Goal: Task Accomplishment & Management: Use online tool/utility

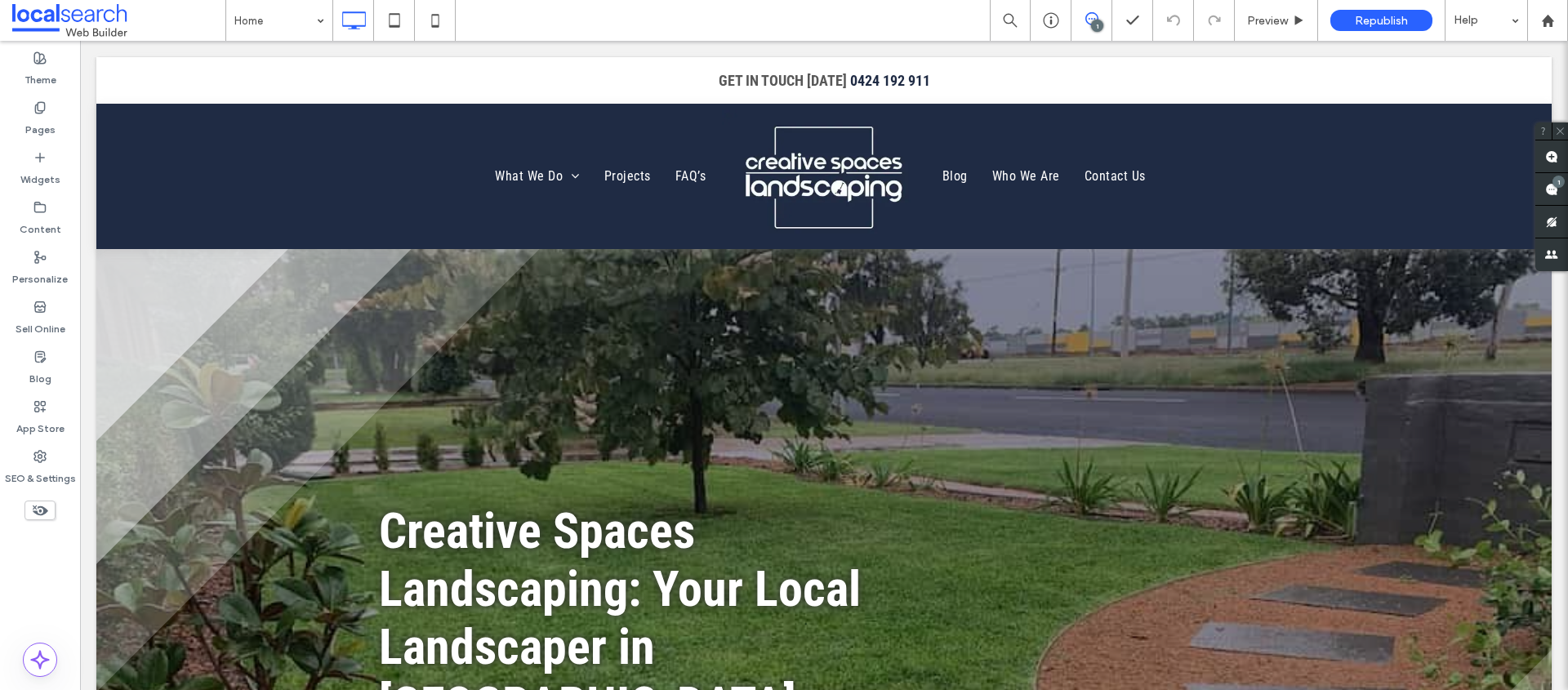
click at [720, 15] on div "Home 1 Preview Republish Help" at bounding box center [896, 20] width 1343 height 41
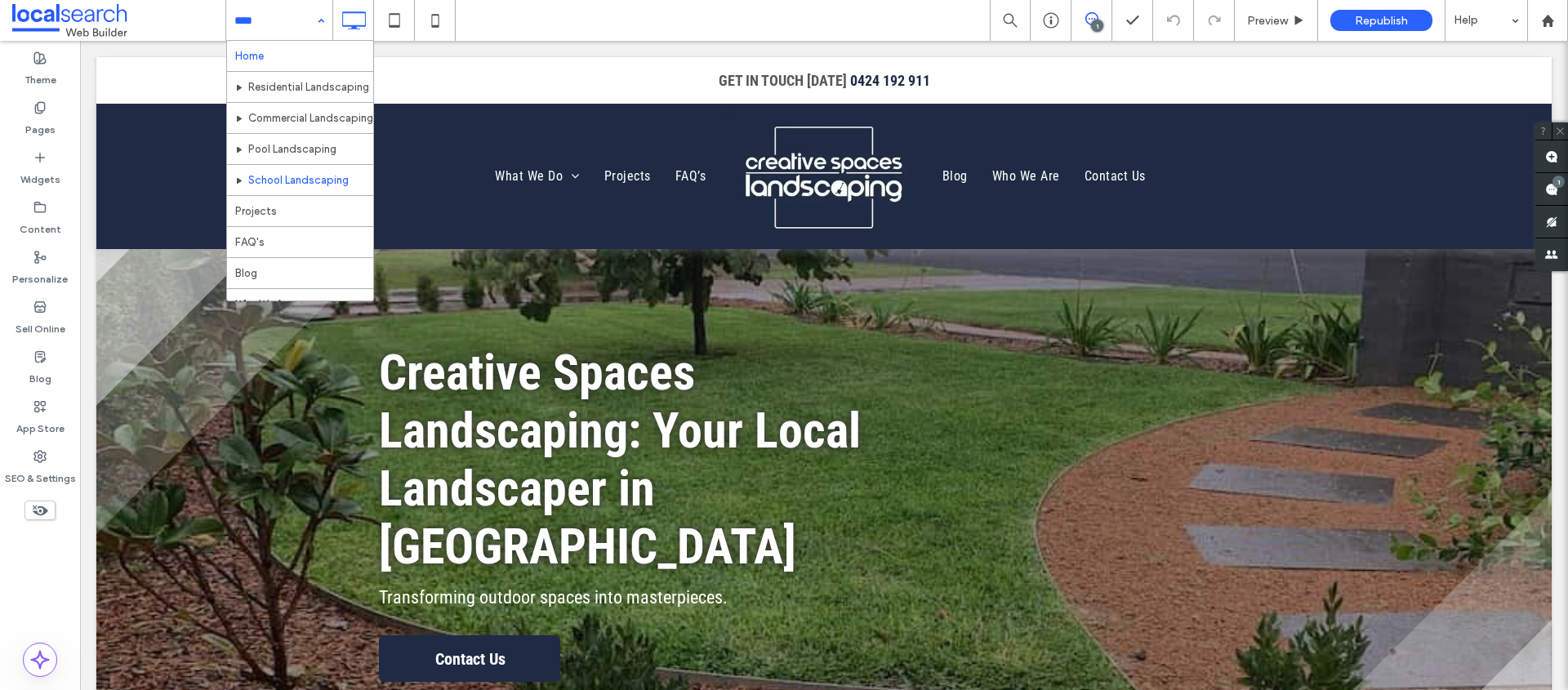
scroll to position [4, 0]
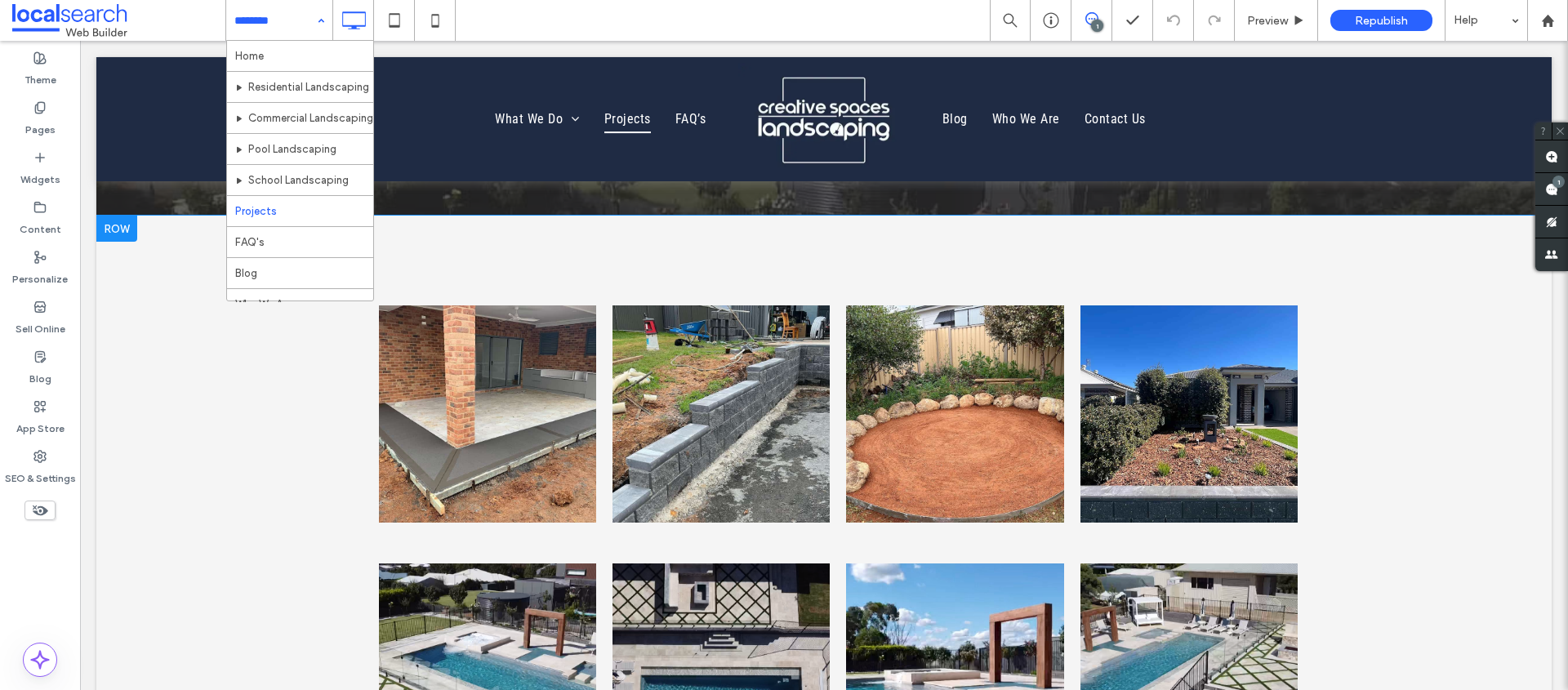
scroll to position [472, 0]
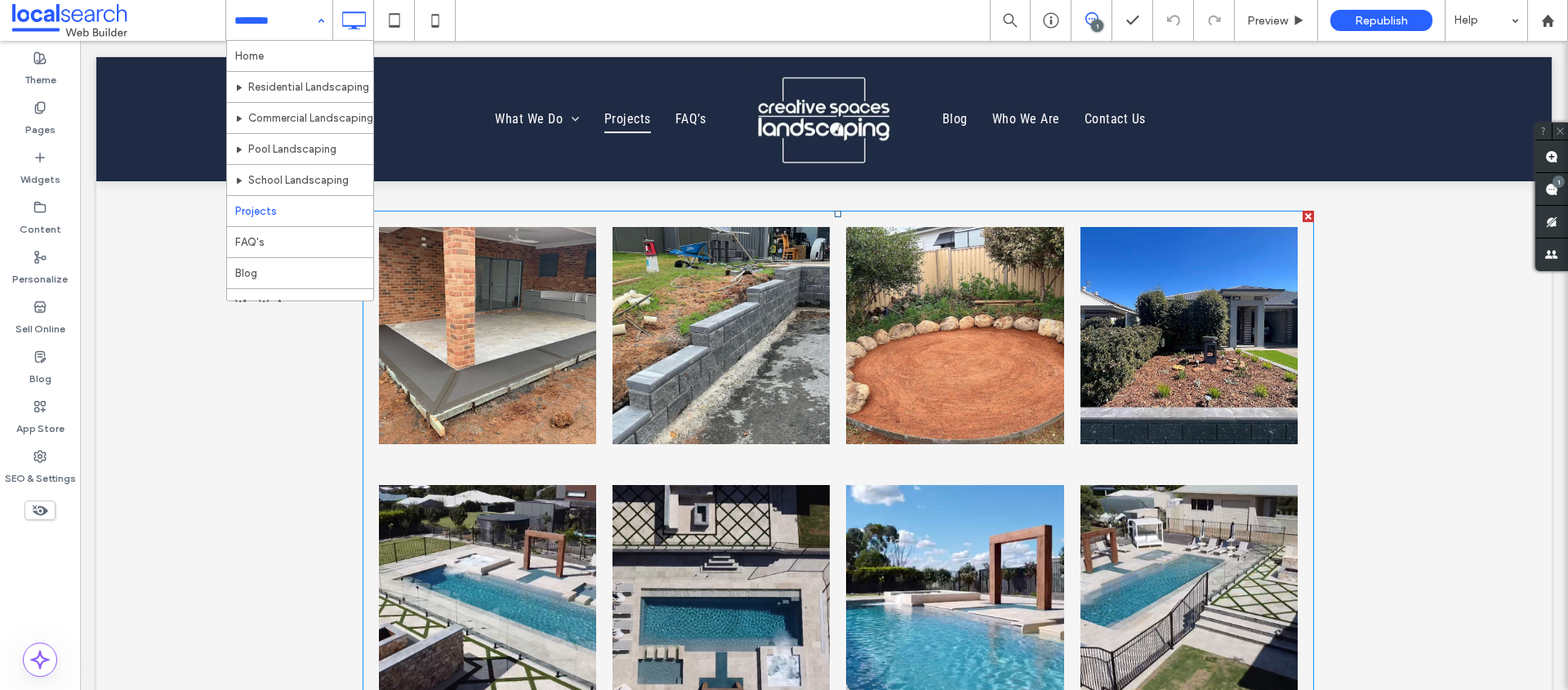
click at [952, 351] on link at bounding box center [954, 335] width 217 height 217
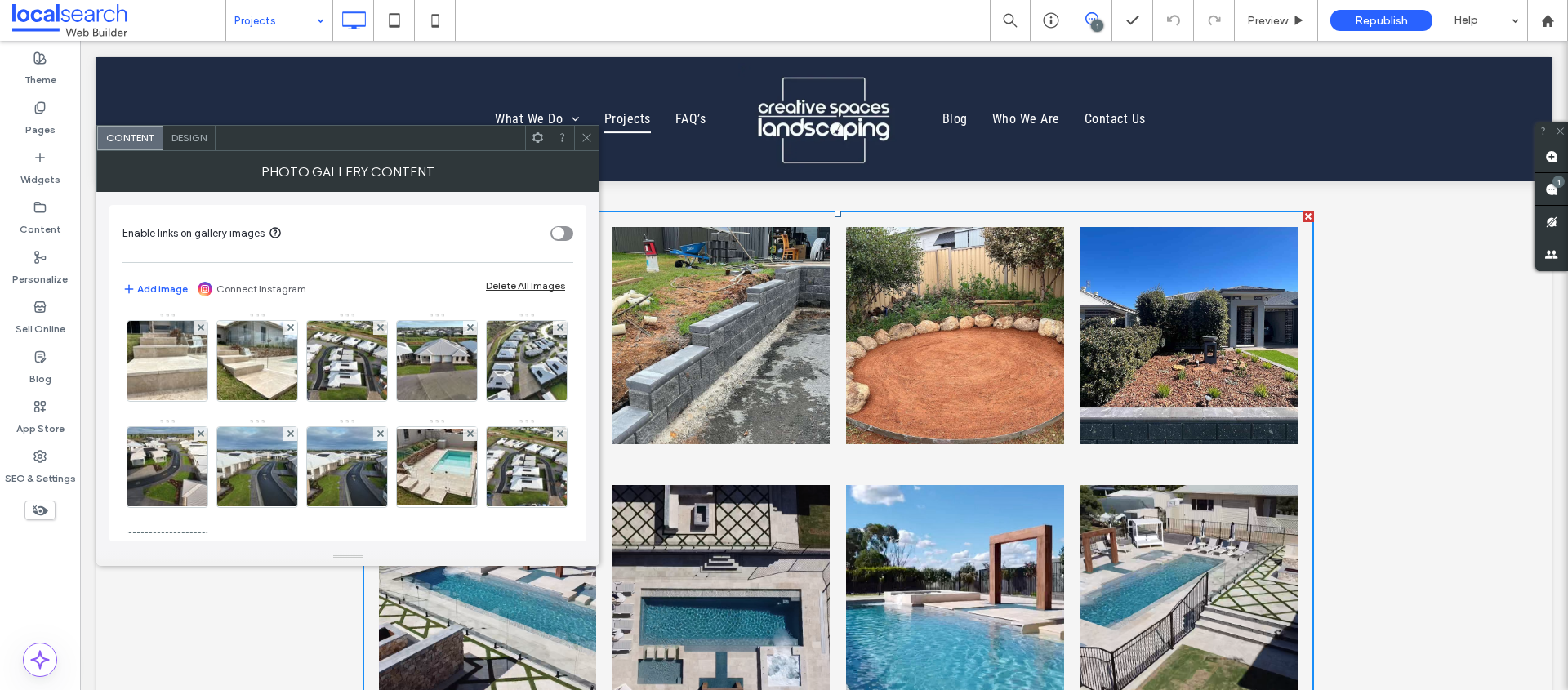
scroll to position [429, 0]
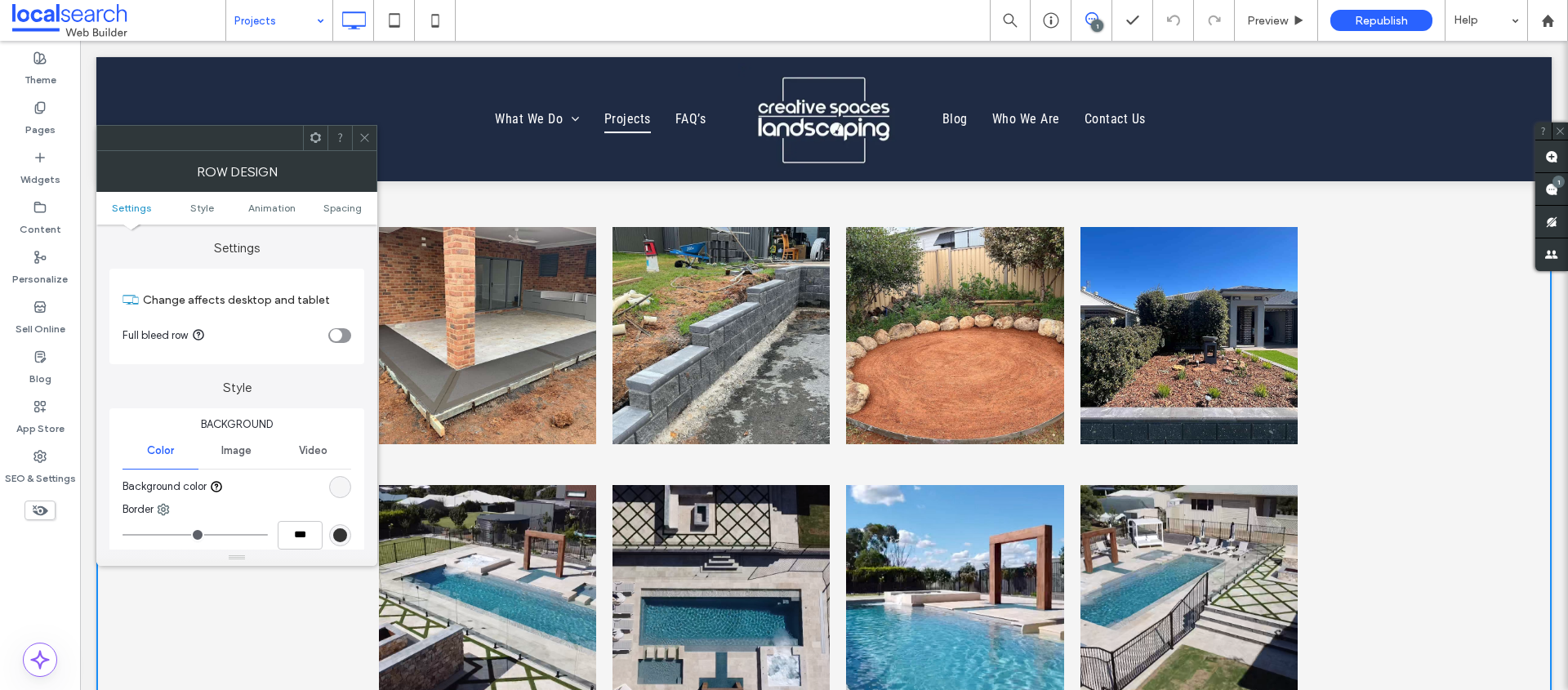
click at [360, 143] on icon at bounding box center [364, 137] width 12 height 12
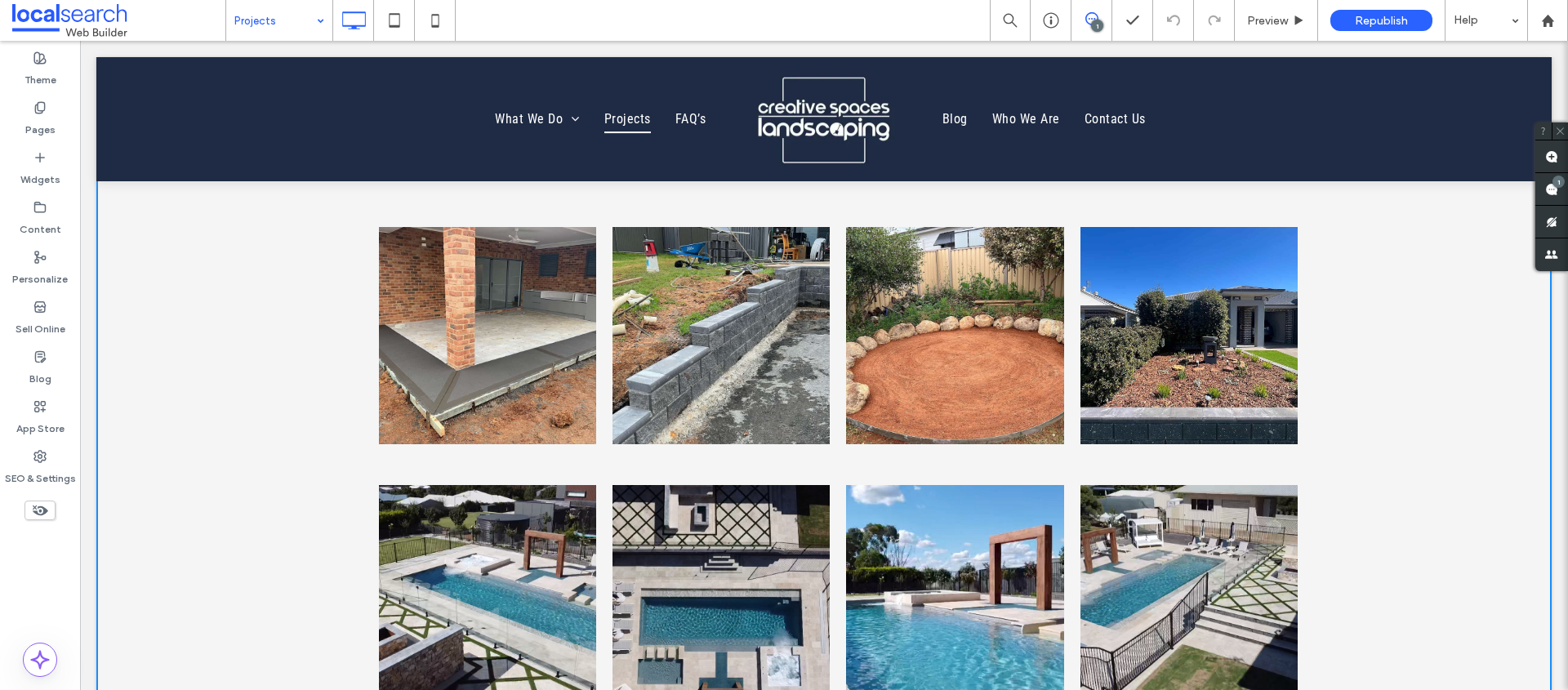
click at [510, 350] on link at bounding box center [487, 335] width 217 height 217
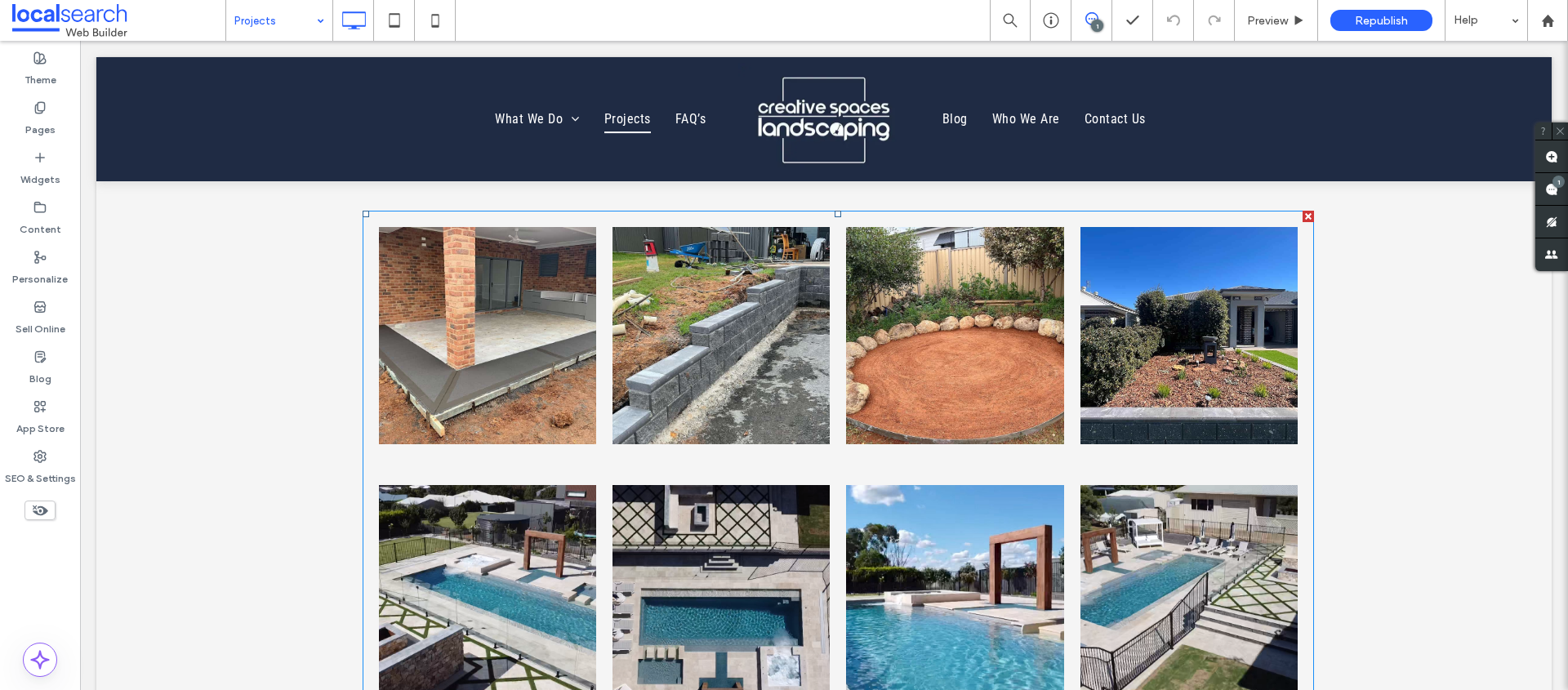
click at [508, 349] on link at bounding box center [487, 335] width 217 height 217
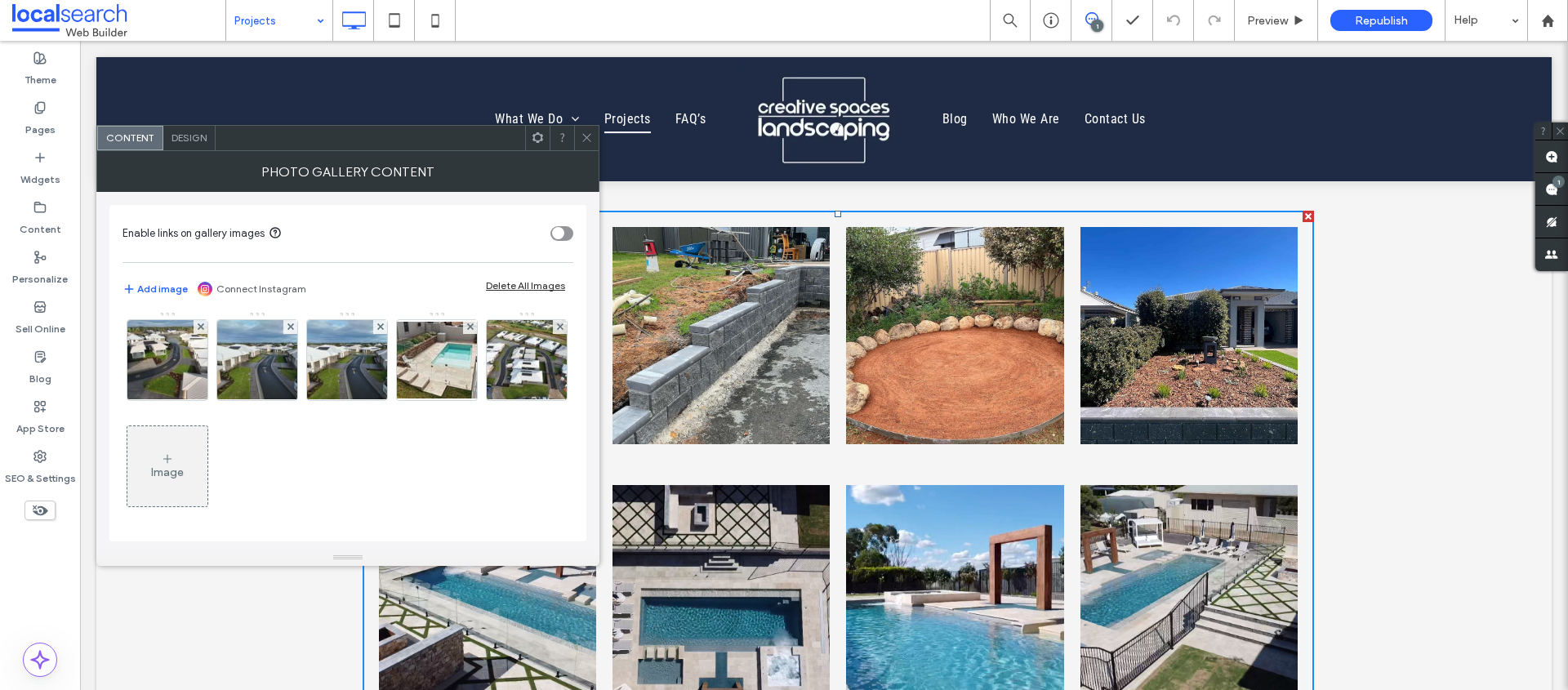
click at [163, 467] on div "Image" at bounding box center [167, 472] width 33 height 14
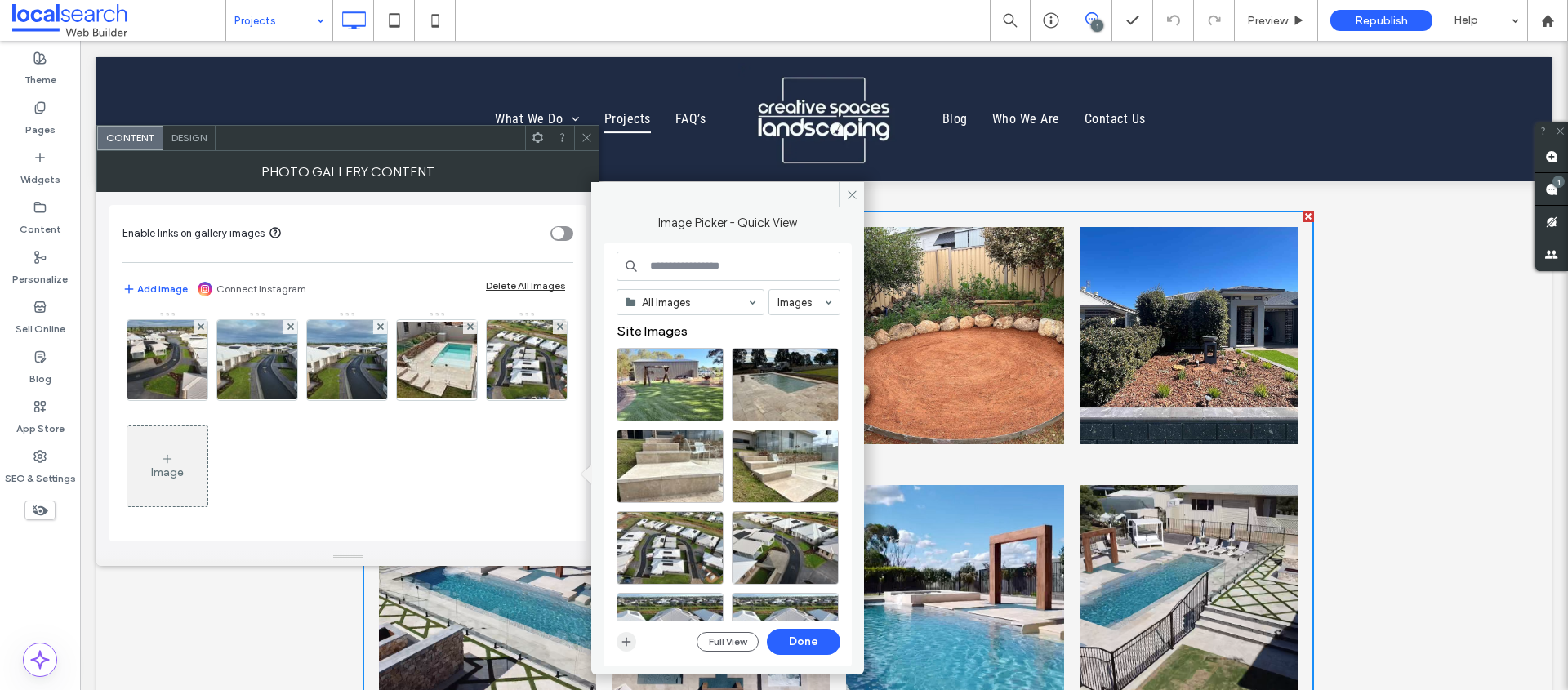
click at [621, 643] on icon "button" at bounding box center [626, 642] width 13 height 13
click at [617, 637] on span "button" at bounding box center [626, 642] width 20 height 20
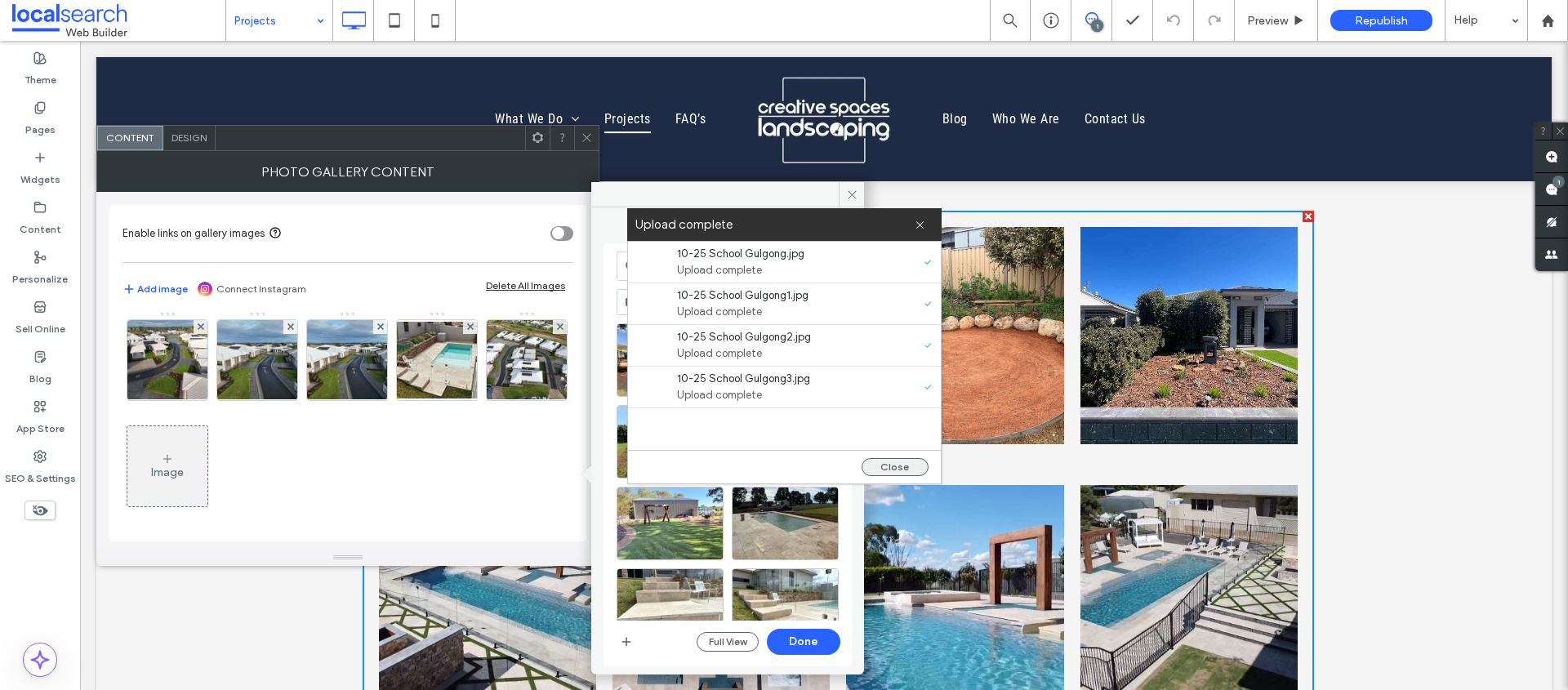
click at [886, 468] on button "Close" at bounding box center [895, 468] width 67 height 18
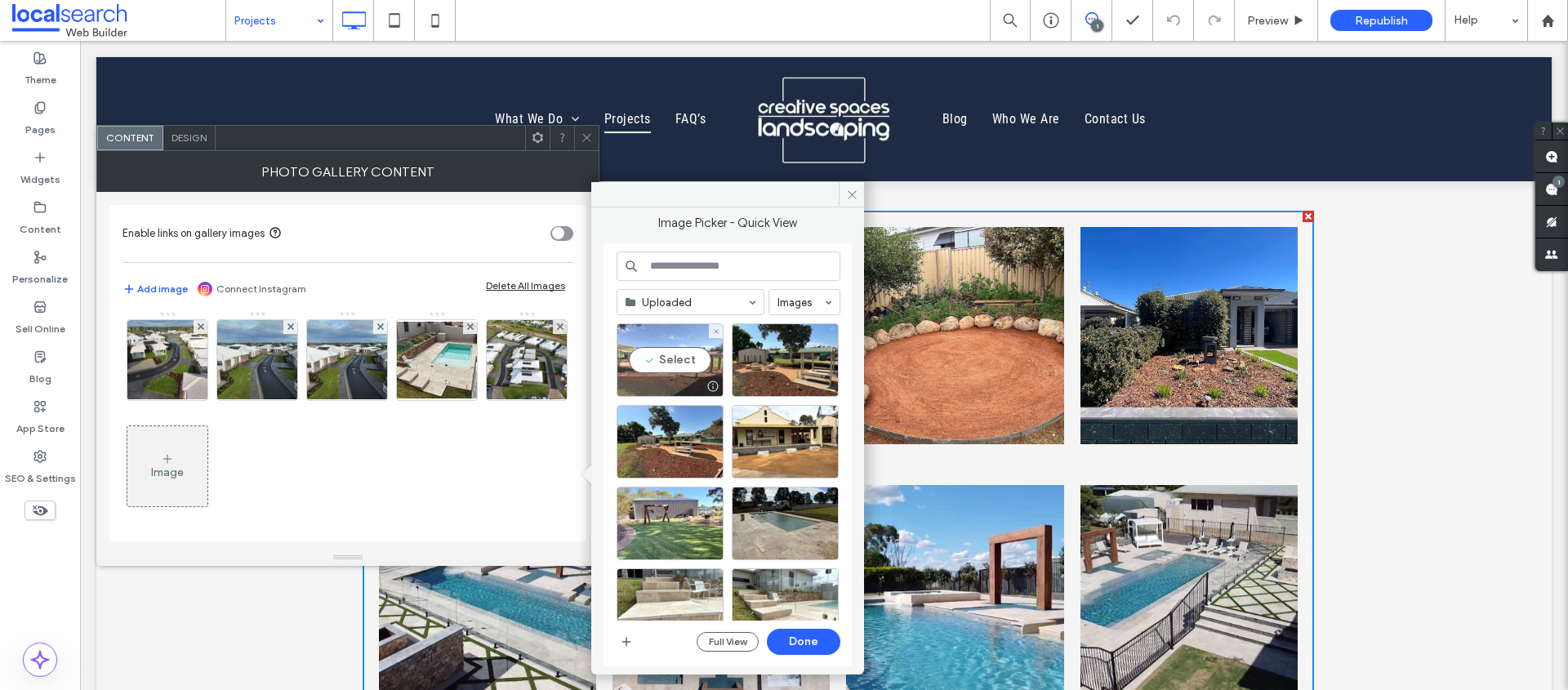
click at [686, 355] on div "Select" at bounding box center [670, 360] width 107 height 74
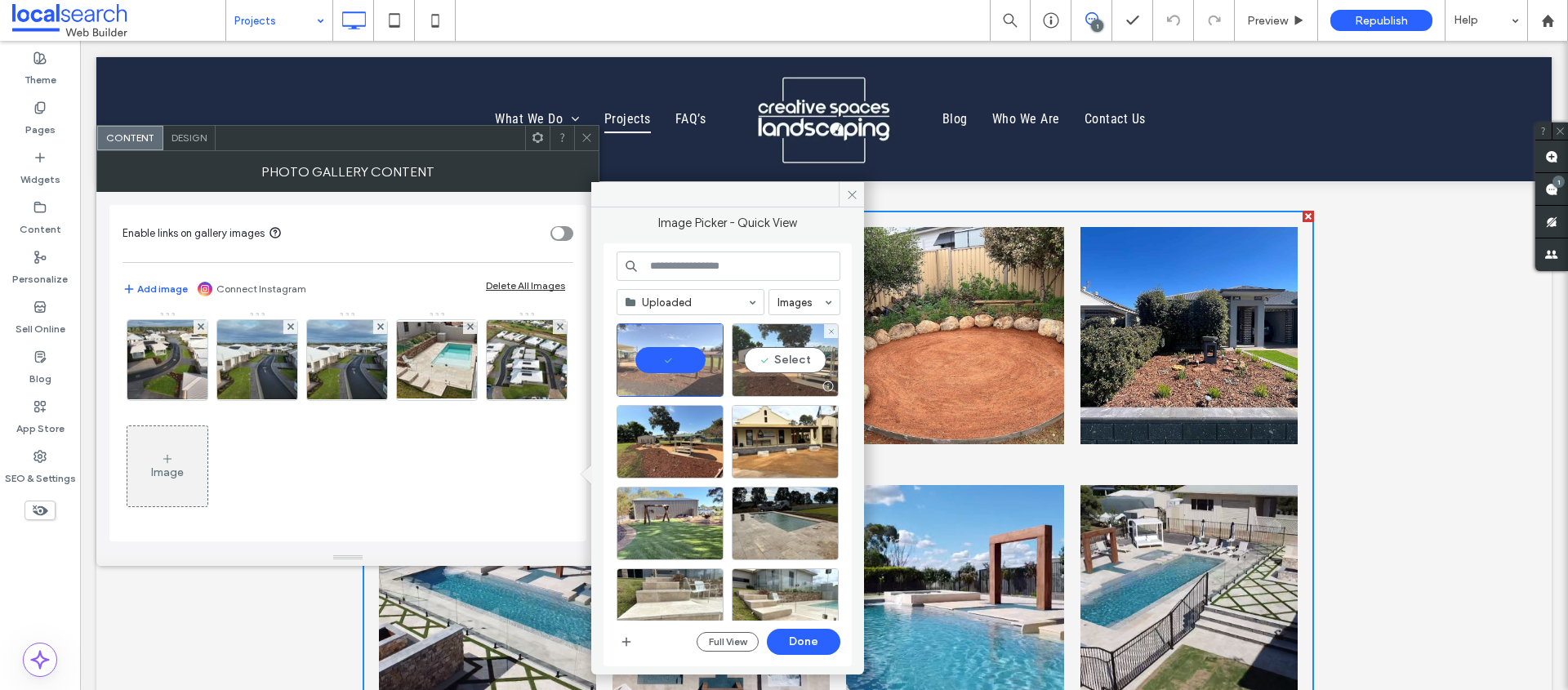
click at [782, 374] on div "Select" at bounding box center [785, 360] width 107 height 74
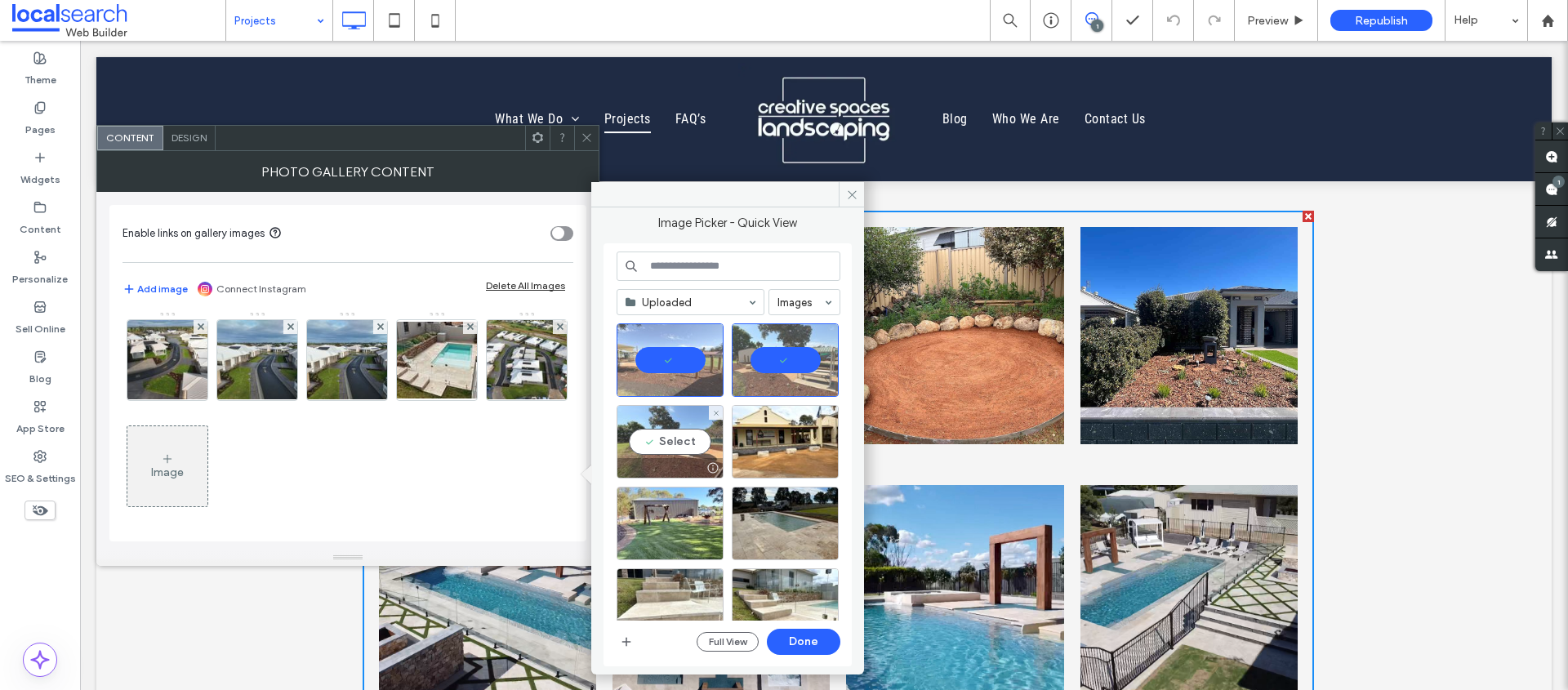
drag, startPoint x: 682, startPoint y: 439, endPoint x: 702, endPoint y: 439, distance: 20.0
click at [682, 439] on div "Select" at bounding box center [670, 441] width 107 height 74
click at [767, 441] on div at bounding box center [785, 441] width 107 height 74
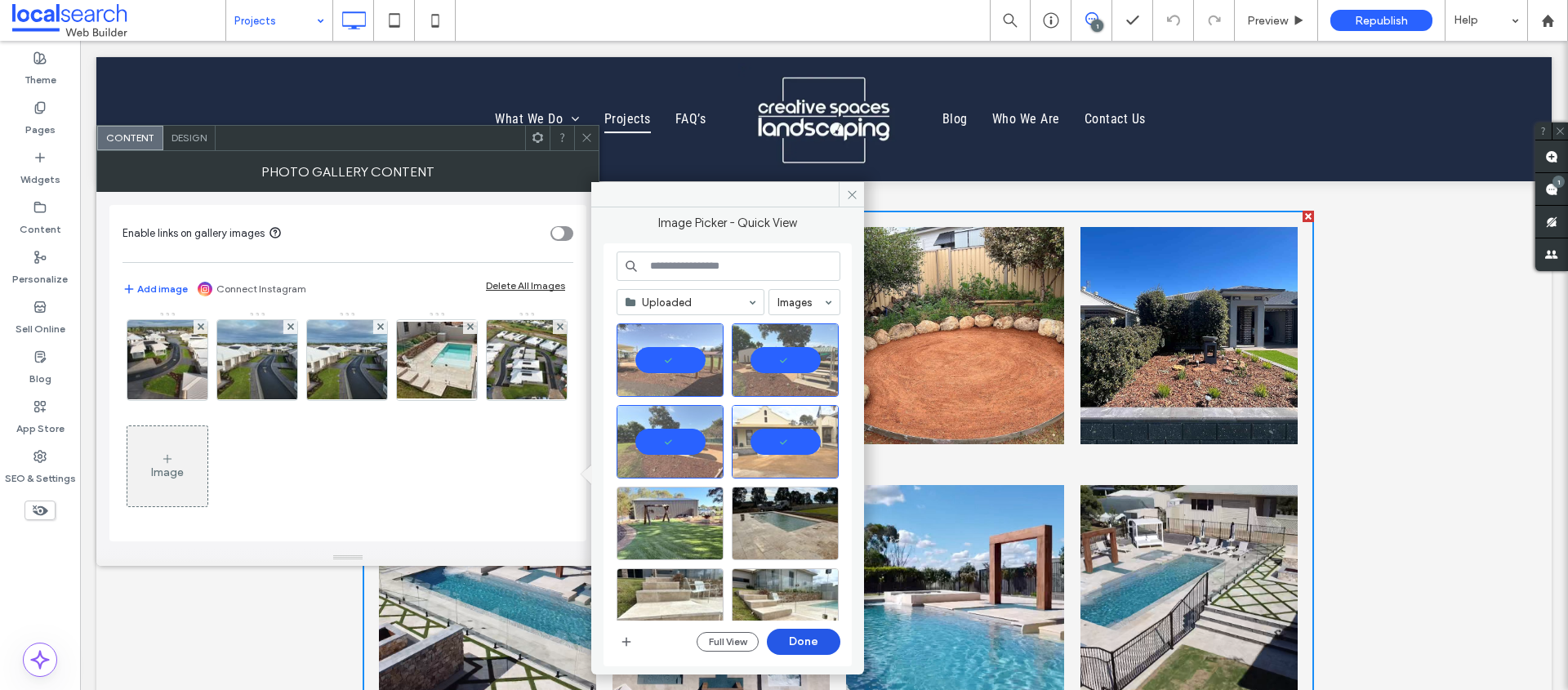
click at [804, 643] on button "Done" at bounding box center [804, 642] width 74 height 26
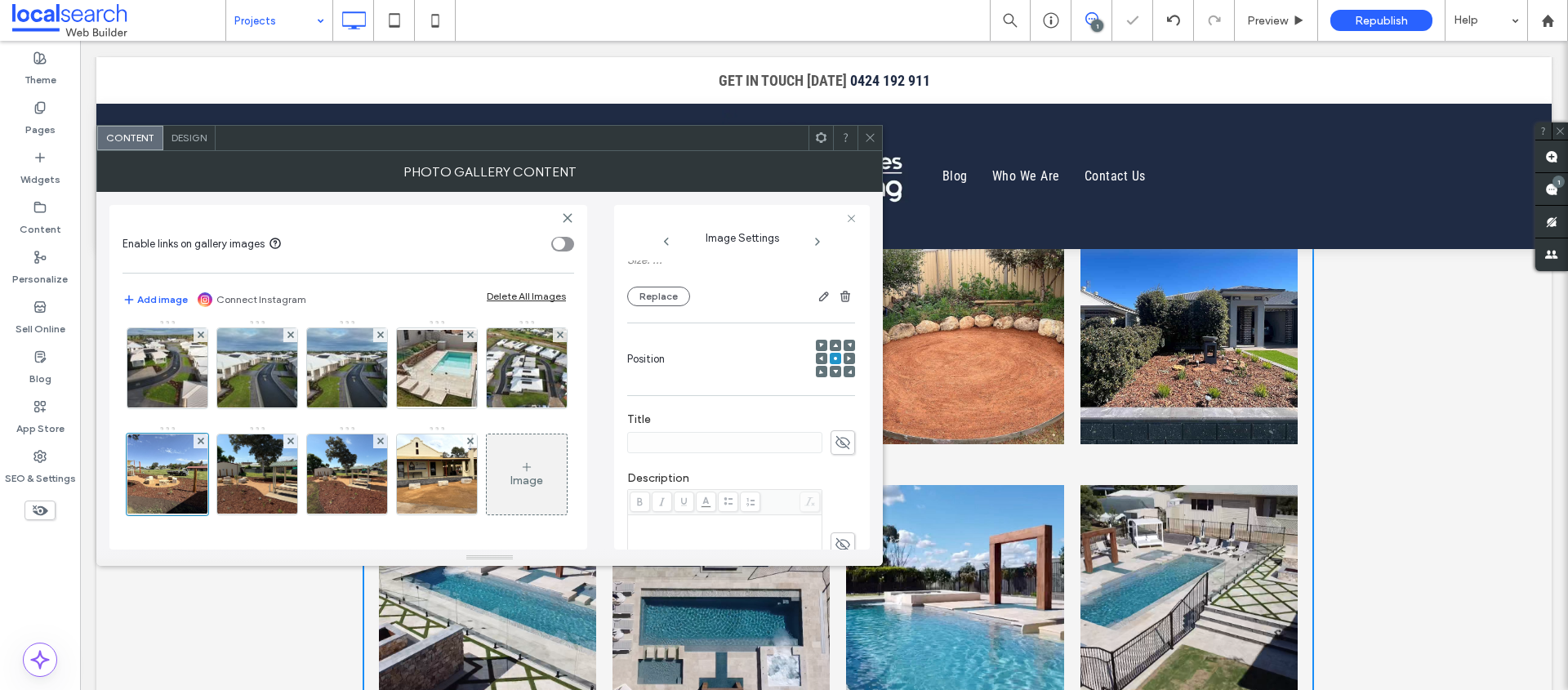
scroll to position [410, 0]
click at [868, 134] on icon at bounding box center [870, 137] width 12 height 12
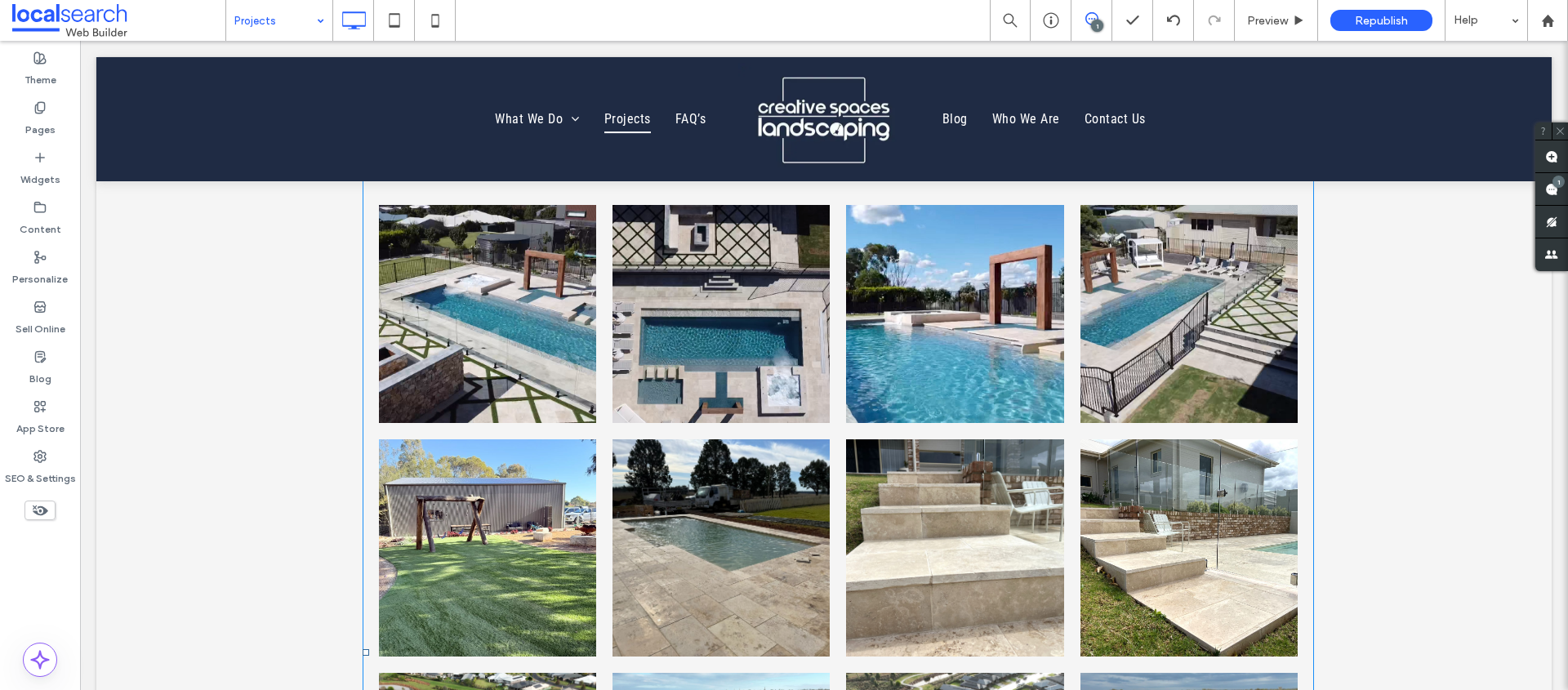
scroll to position [331, 0]
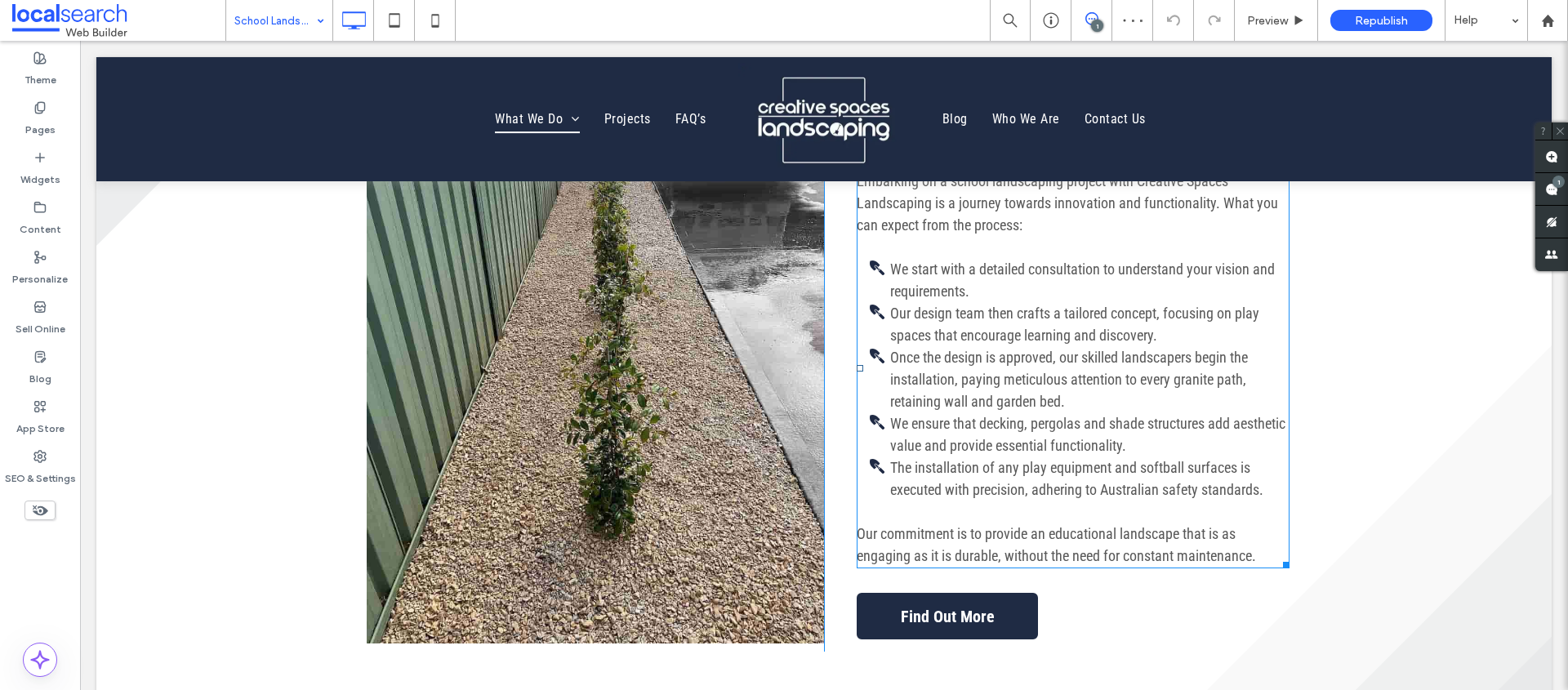
scroll to position [1153, 0]
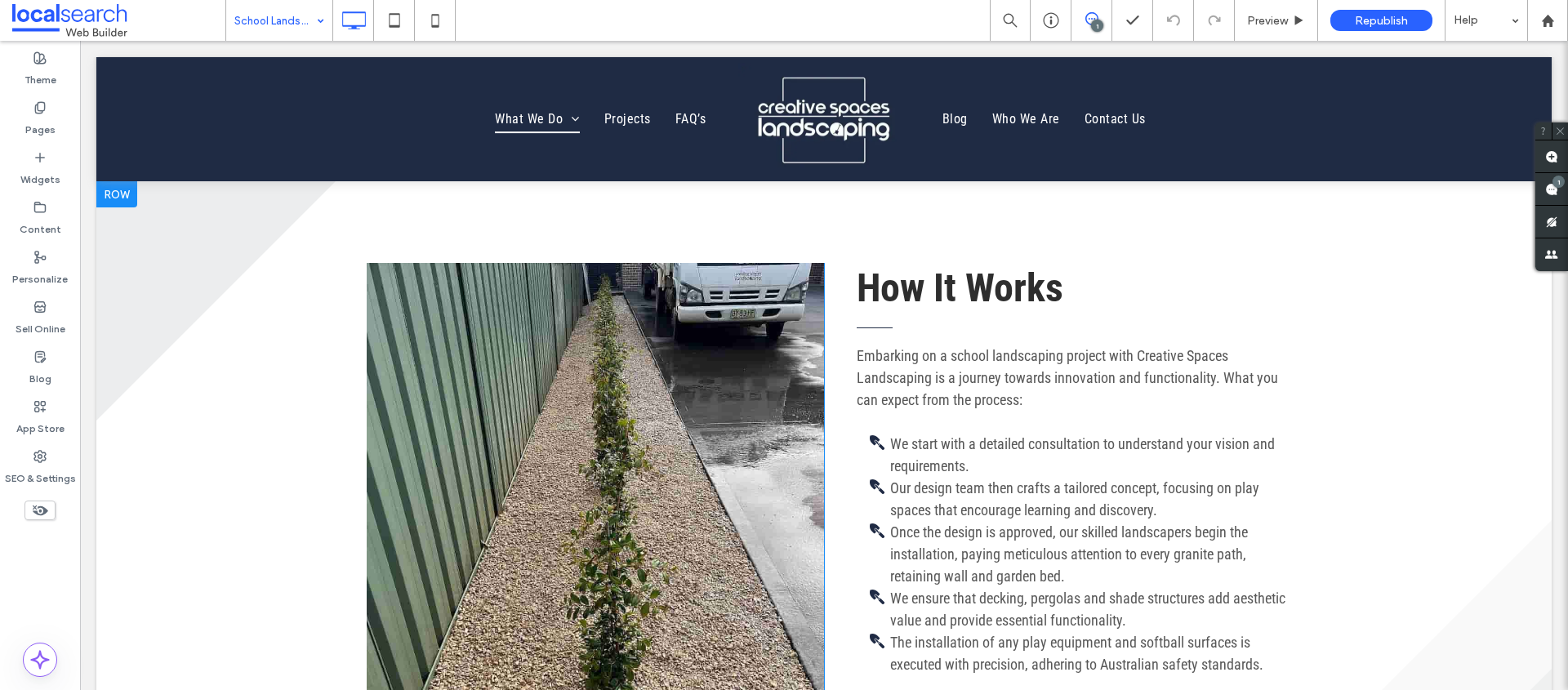
click at [652, 385] on link at bounding box center [596, 541] width 458 height 556
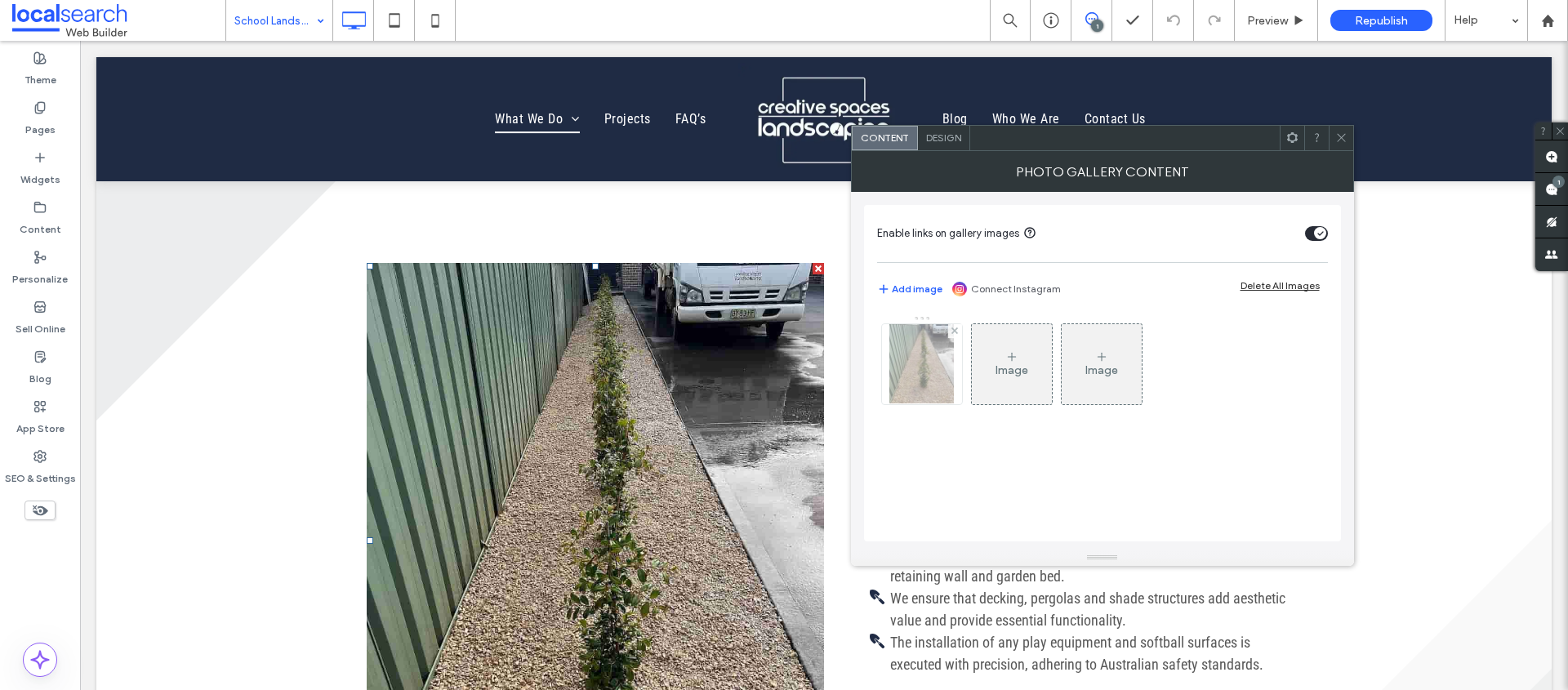
click at [935, 370] on div at bounding box center [922, 364] width 80 height 80
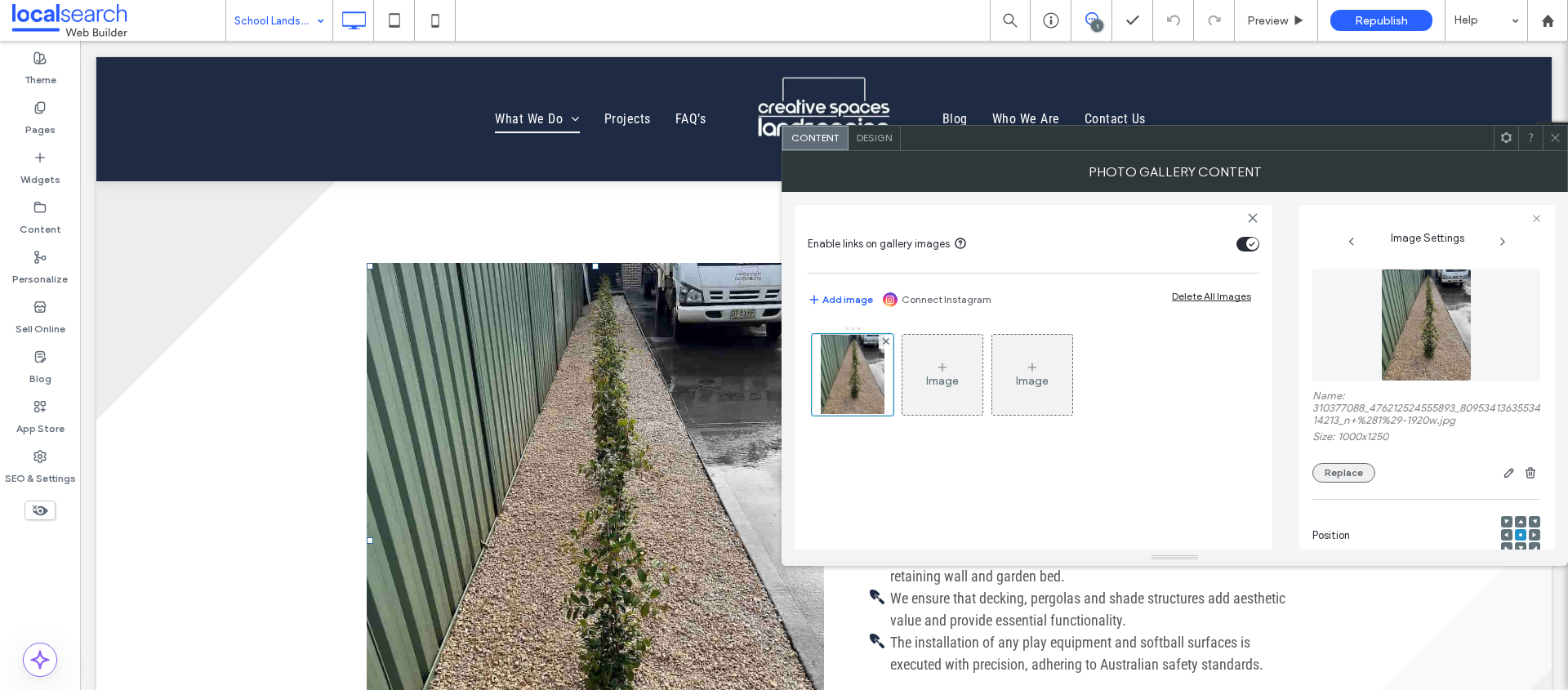
click at [1354, 475] on button "Replace" at bounding box center [1343, 473] width 63 height 20
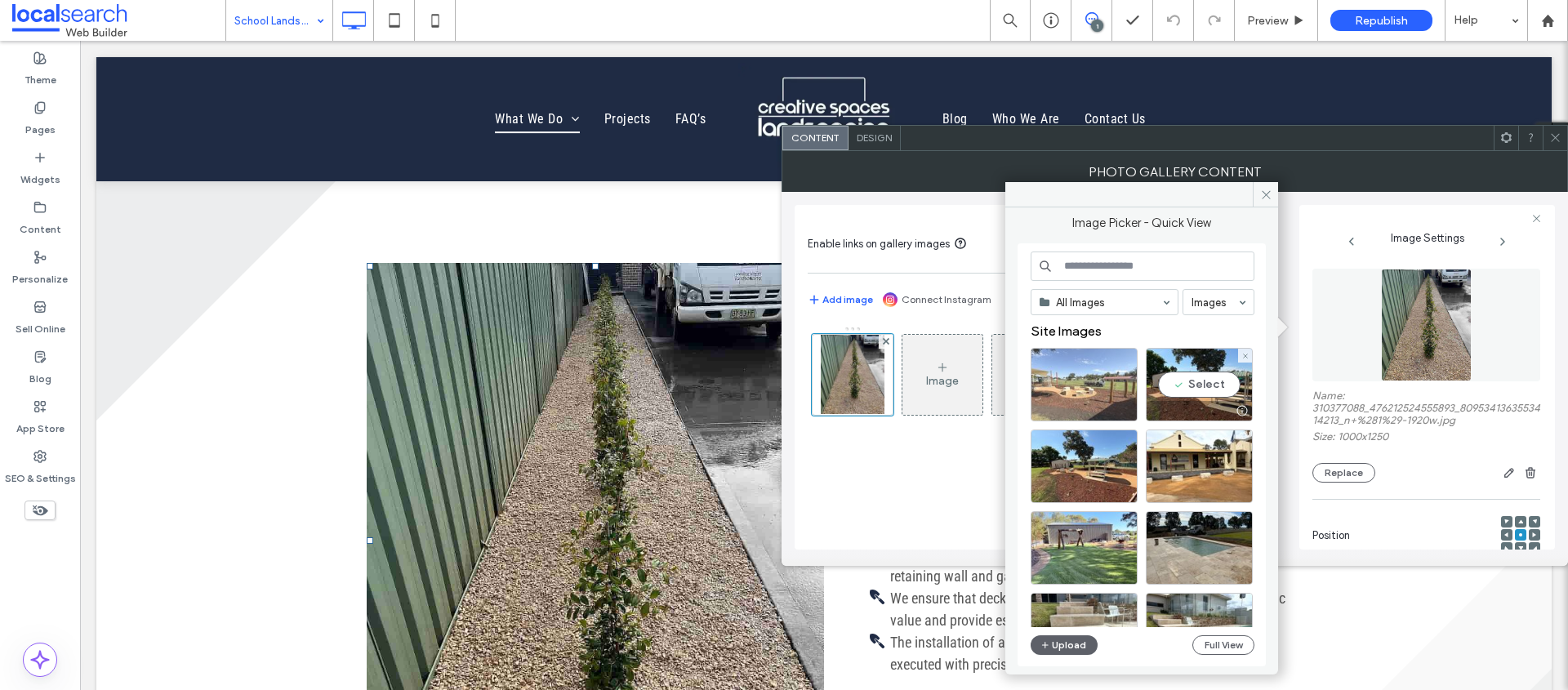
click at [1089, 378] on div at bounding box center [1084, 384] width 107 height 74
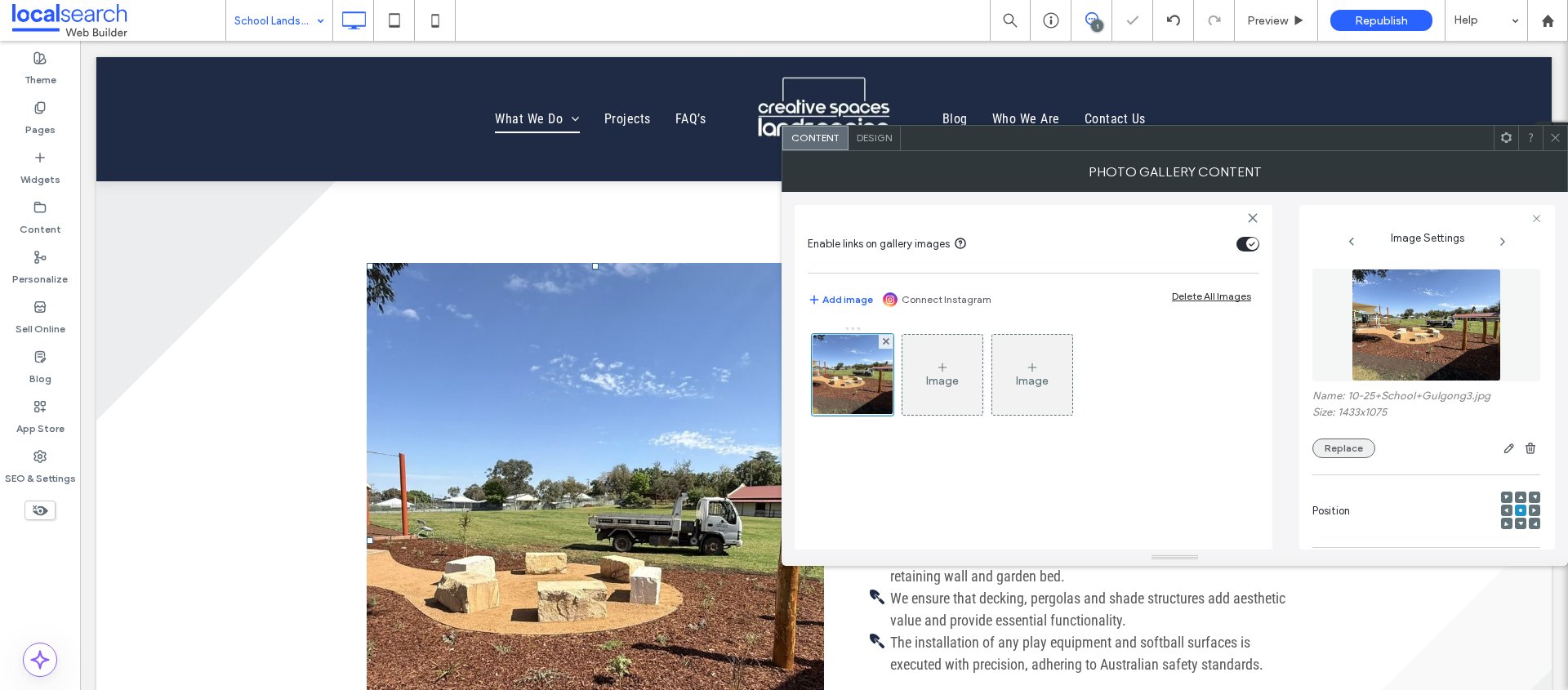
click at [1344, 454] on button "Replace" at bounding box center [1343, 448] width 63 height 20
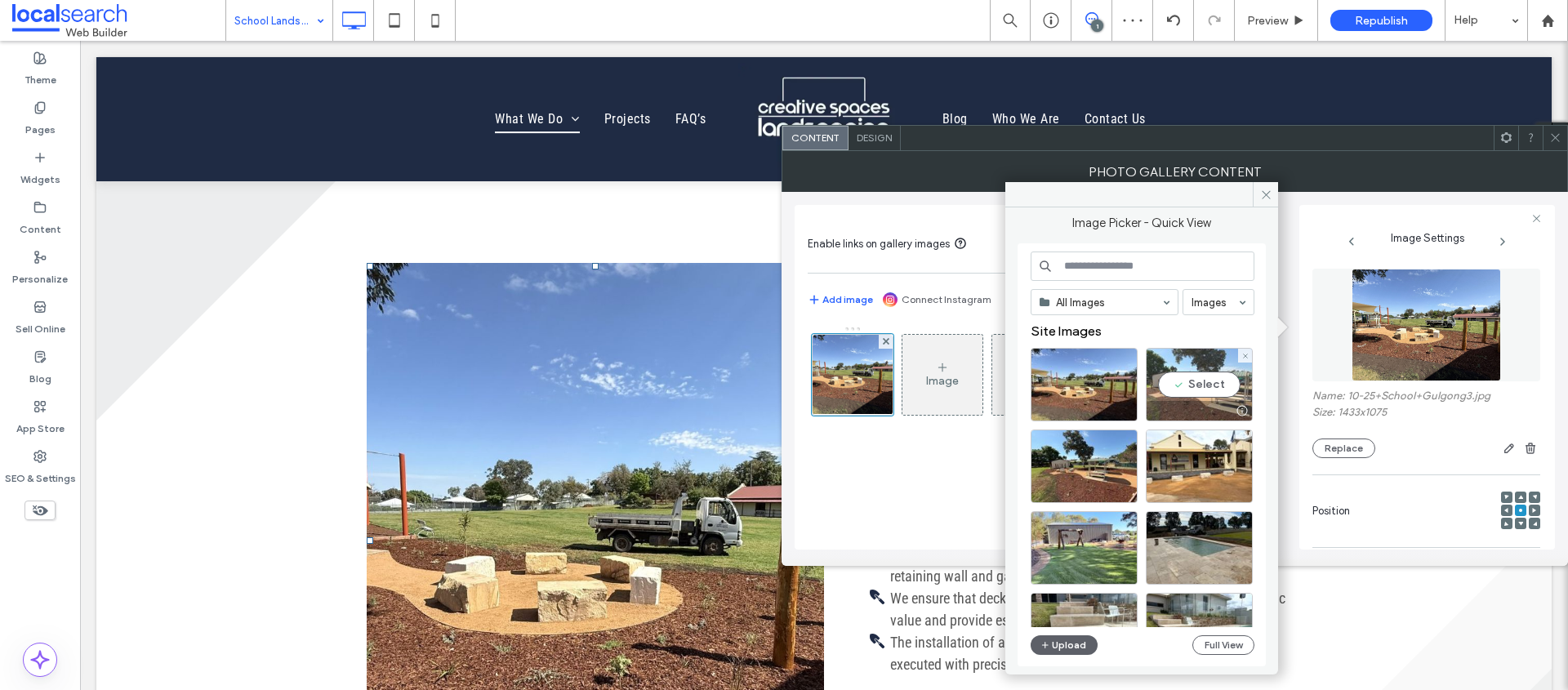
click at [1205, 363] on div "Select" at bounding box center [1199, 384] width 107 height 74
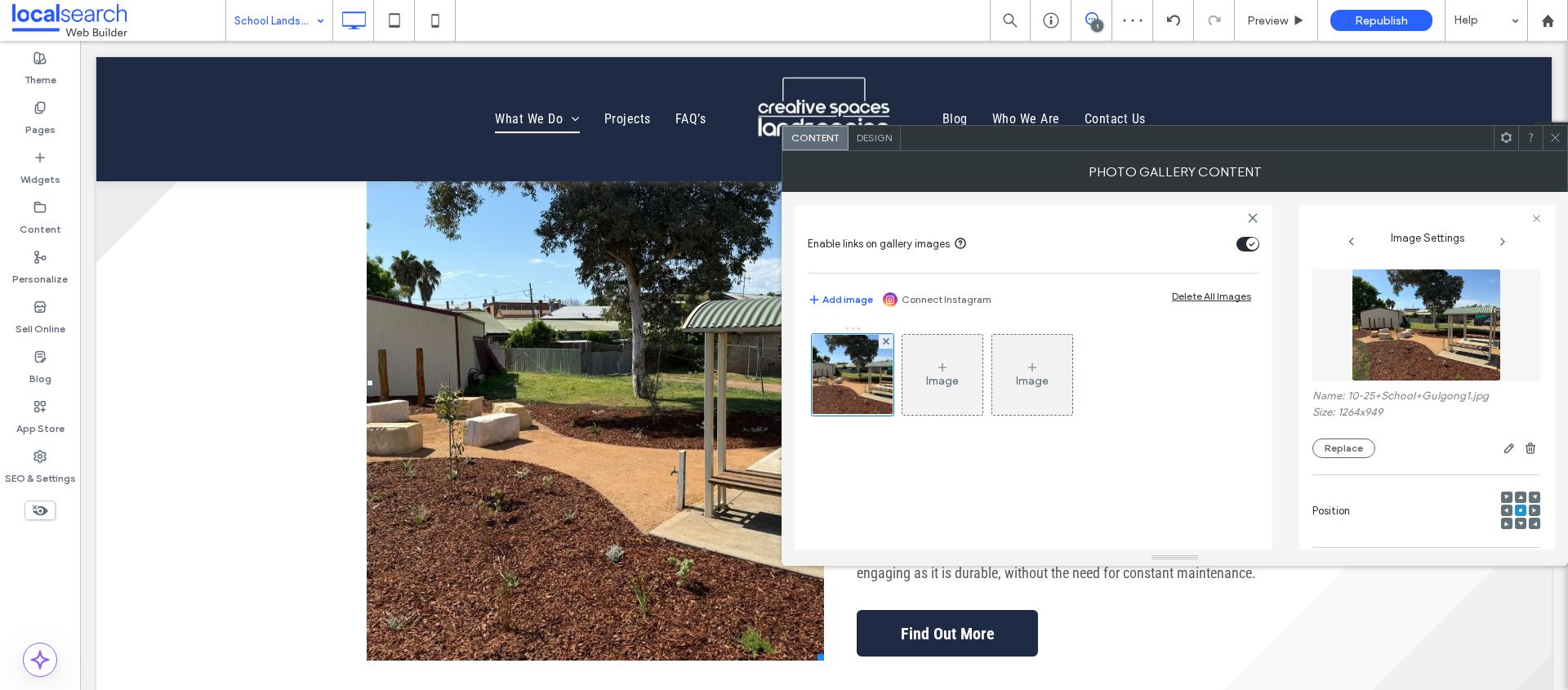
scroll to position [1311, 0]
click at [1550, 143] on span at bounding box center [1554, 138] width 12 height 25
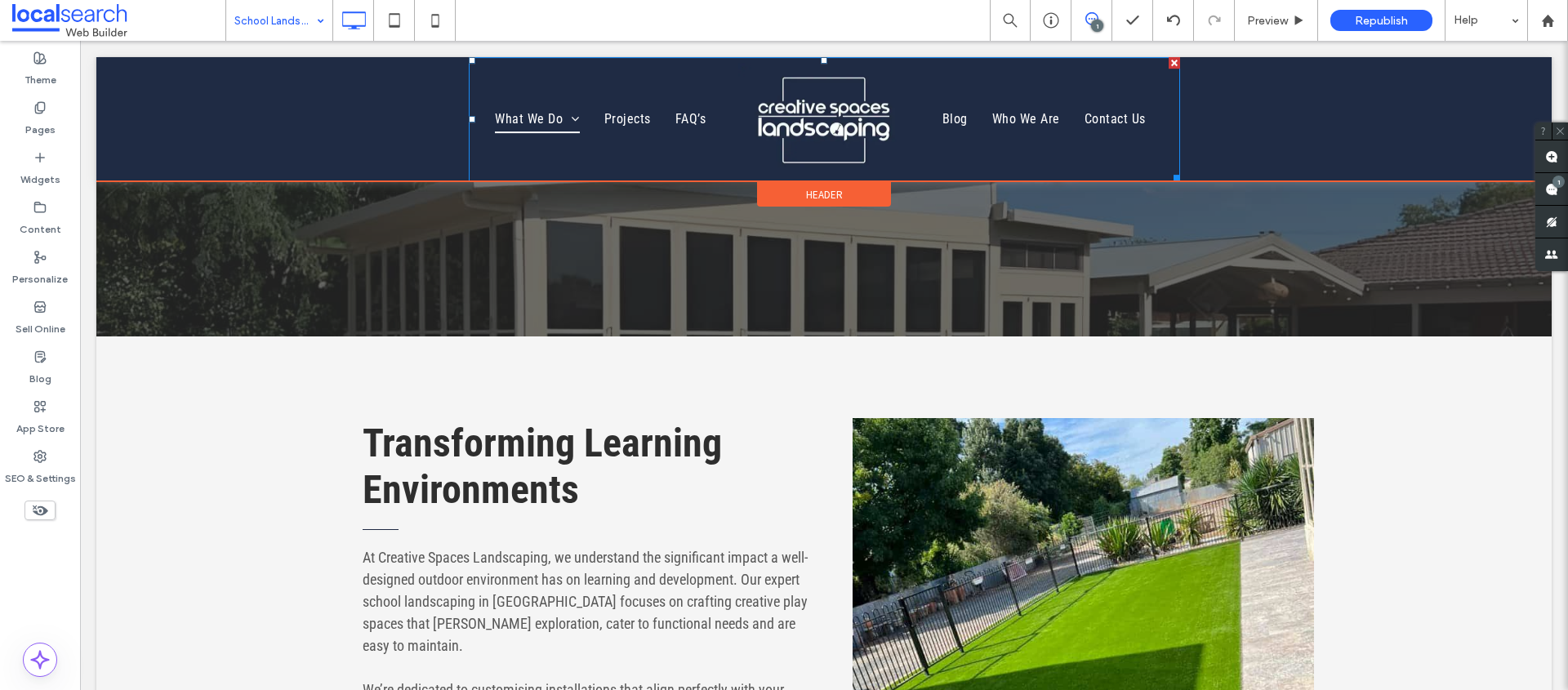
scroll to position [0, 0]
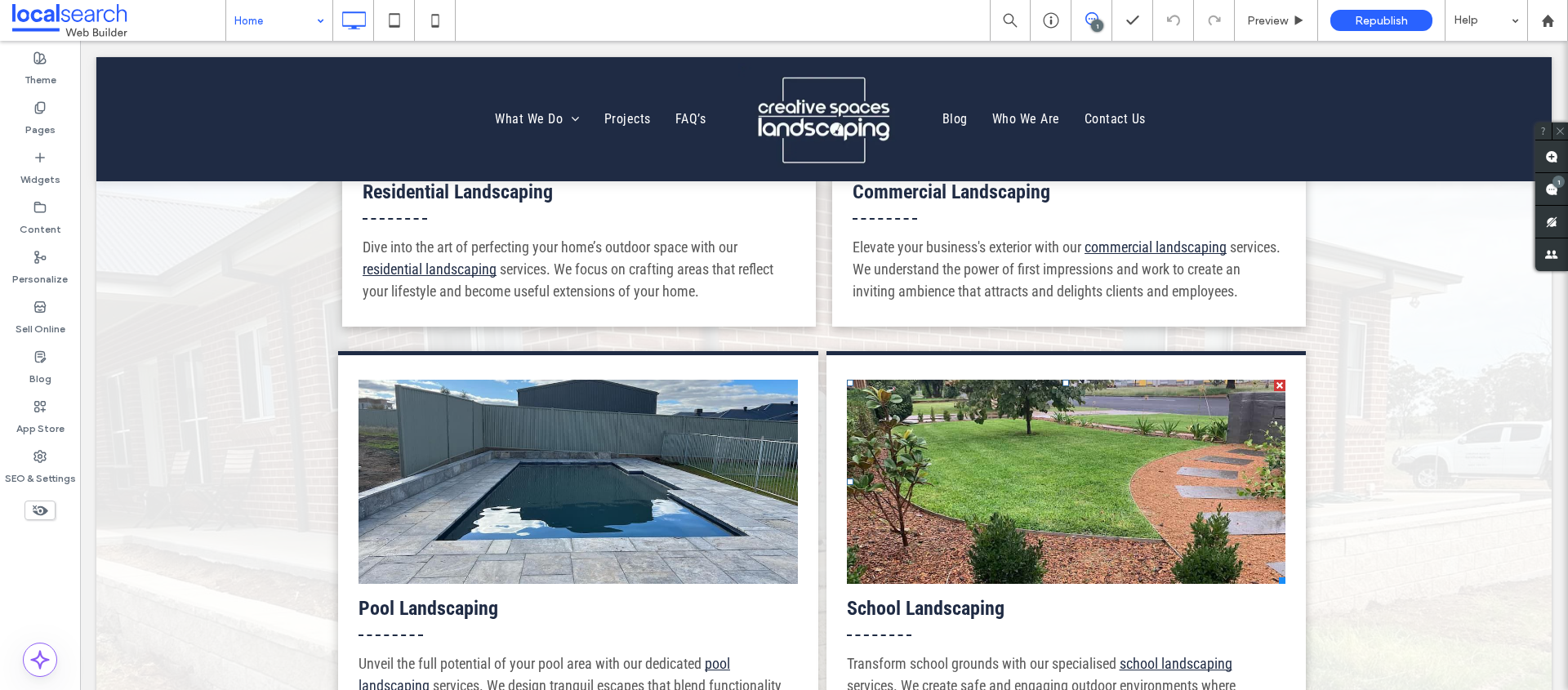
click at [1071, 399] on link at bounding box center [1067, 481] width 439 height 204
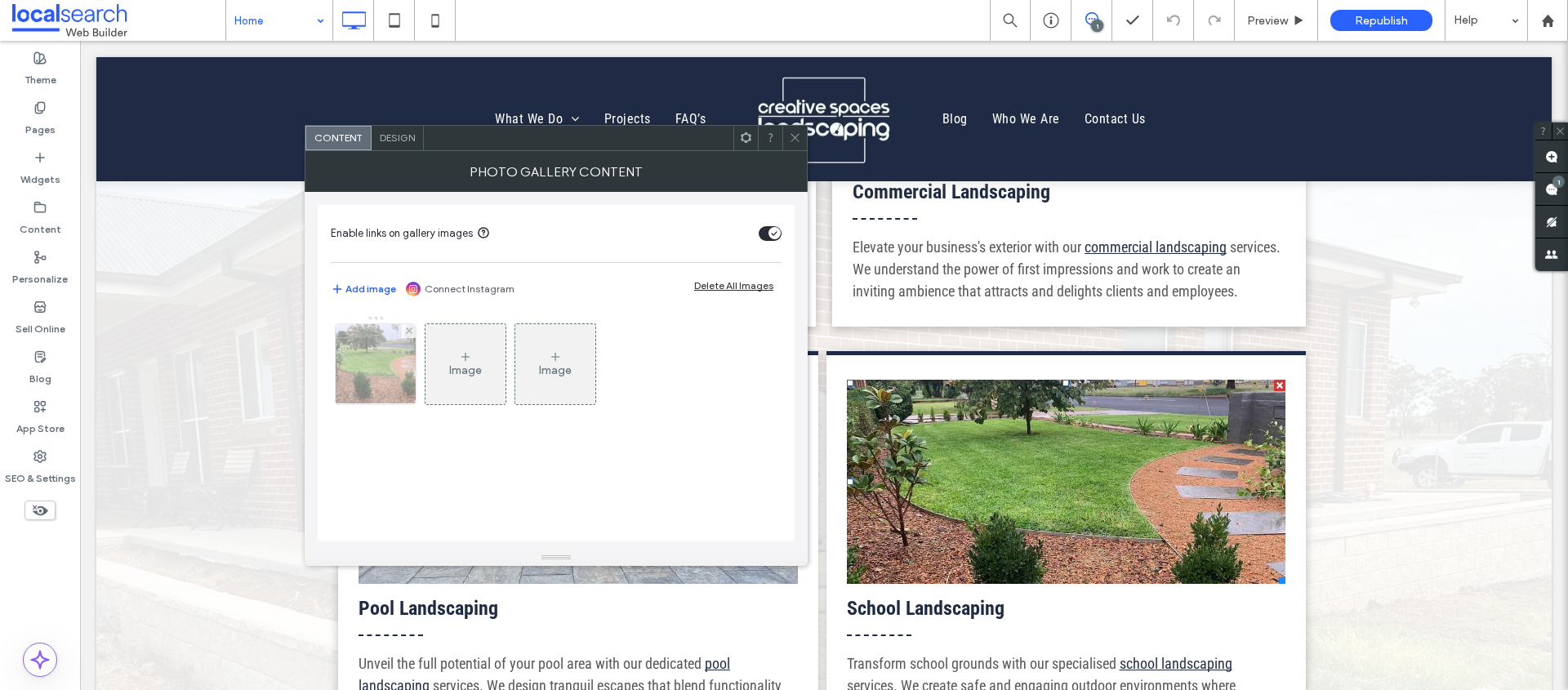
click at [361, 360] on div at bounding box center [376, 364] width 80 height 80
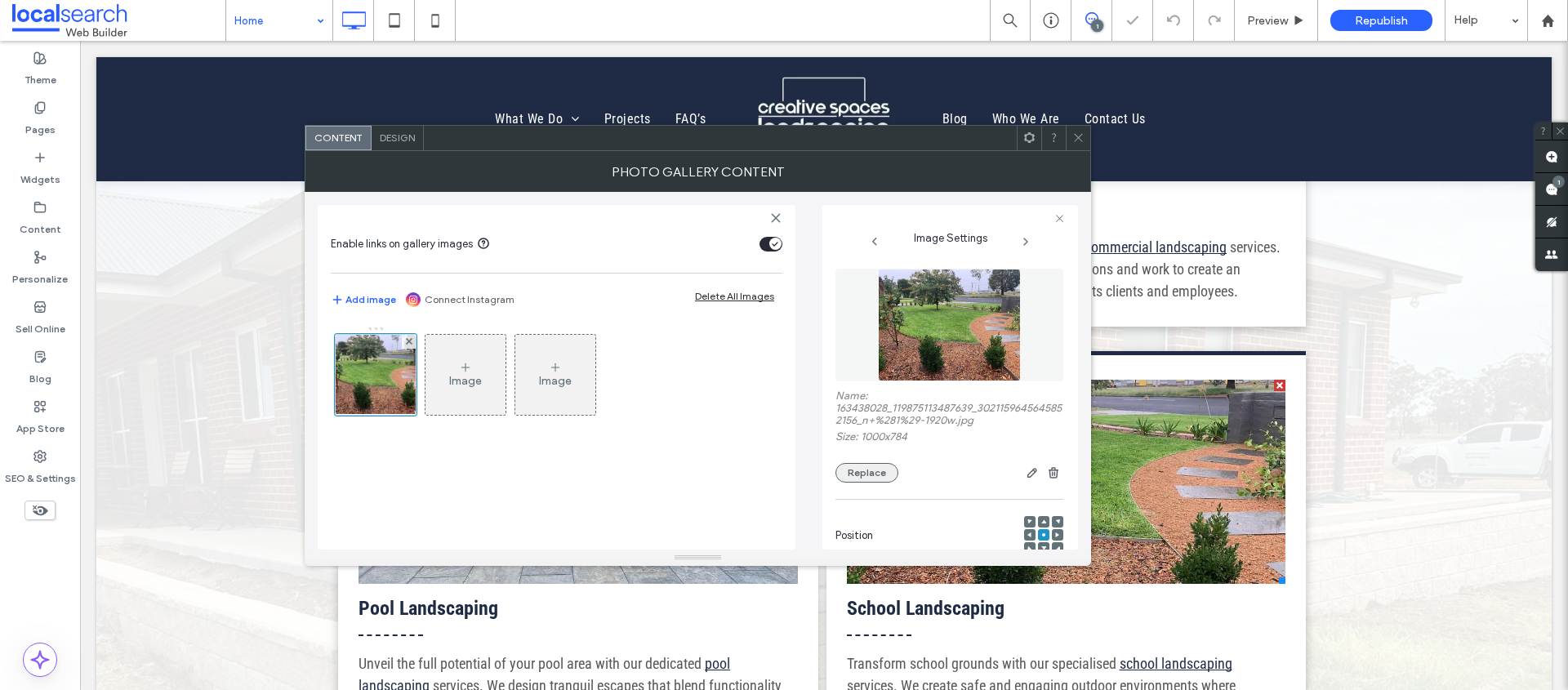
click at [860, 475] on button "Replace" at bounding box center [866, 473] width 63 height 20
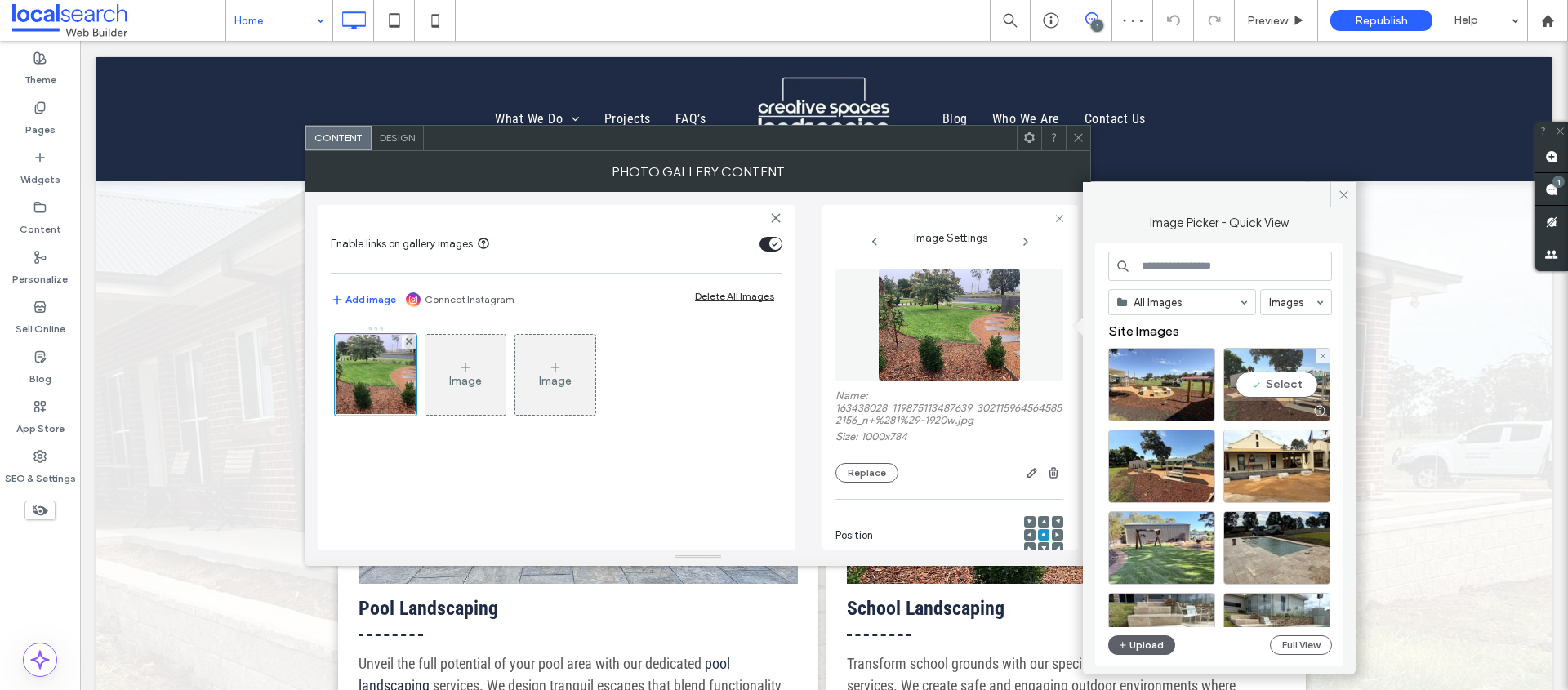
drag, startPoint x: 1290, startPoint y: 386, endPoint x: 1210, endPoint y: 350, distance: 87.7
click at [1290, 386] on div "Select" at bounding box center [1277, 384] width 107 height 74
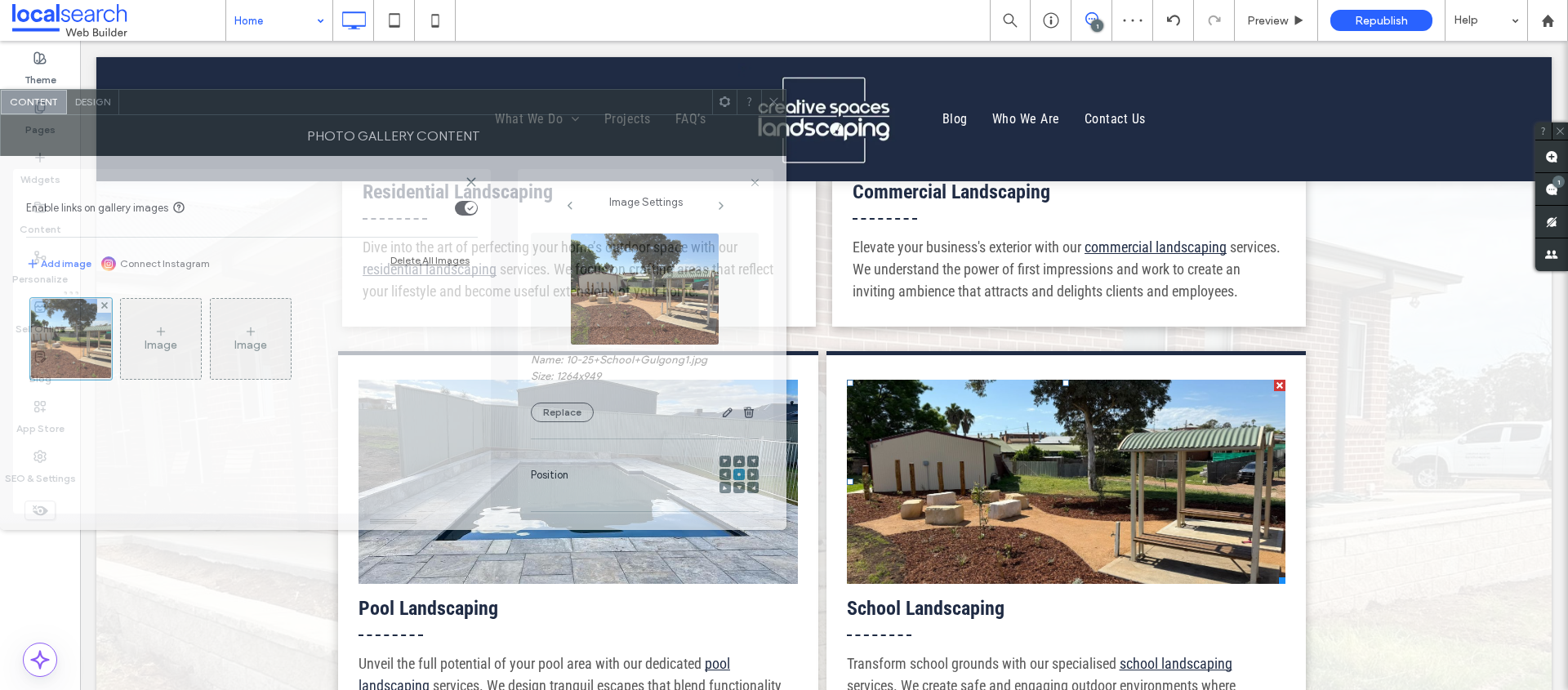
drag, startPoint x: 956, startPoint y: 140, endPoint x: 468, endPoint y: 104, distance: 489.3
click at [468, 104] on div at bounding box center [415, 102] width 593 height 25
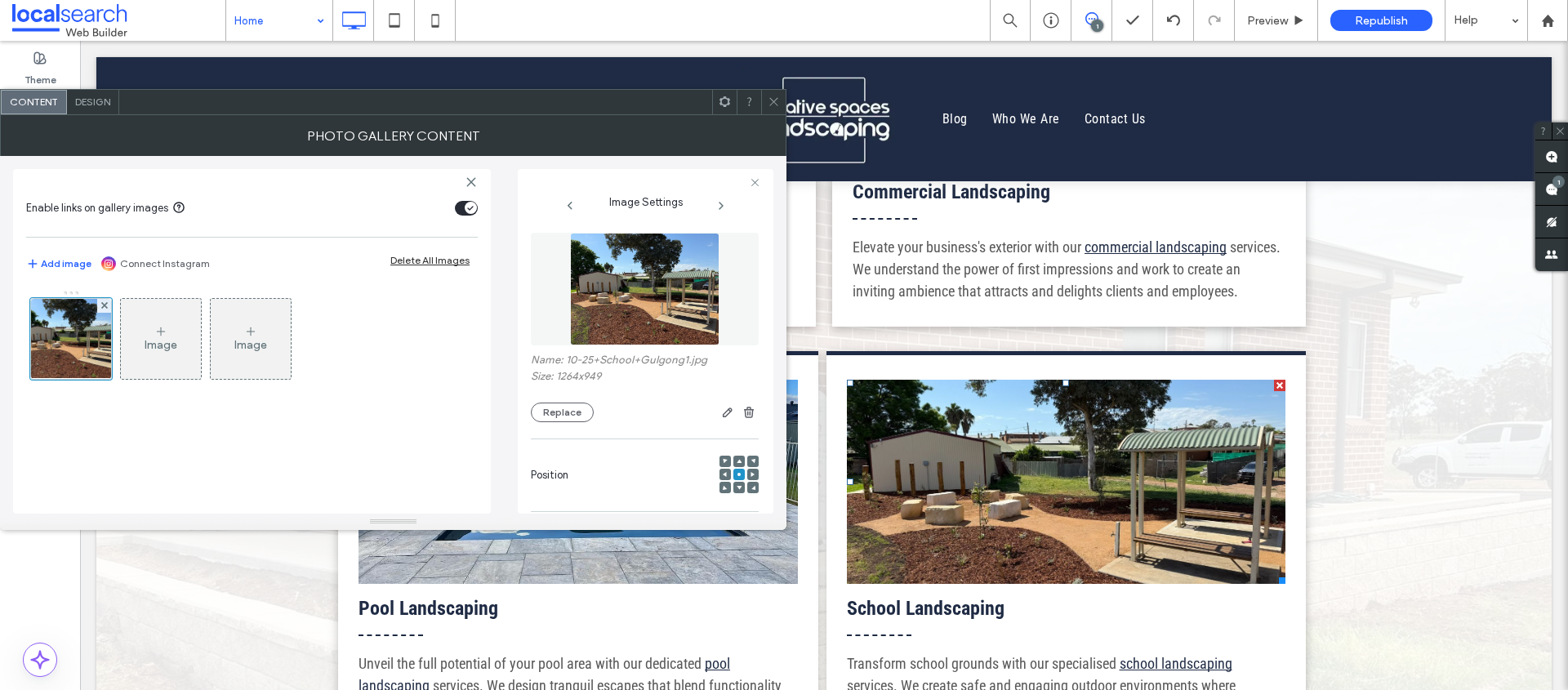
click at [763, 99] on div at bounding box center [773, 102] width 25 height 25
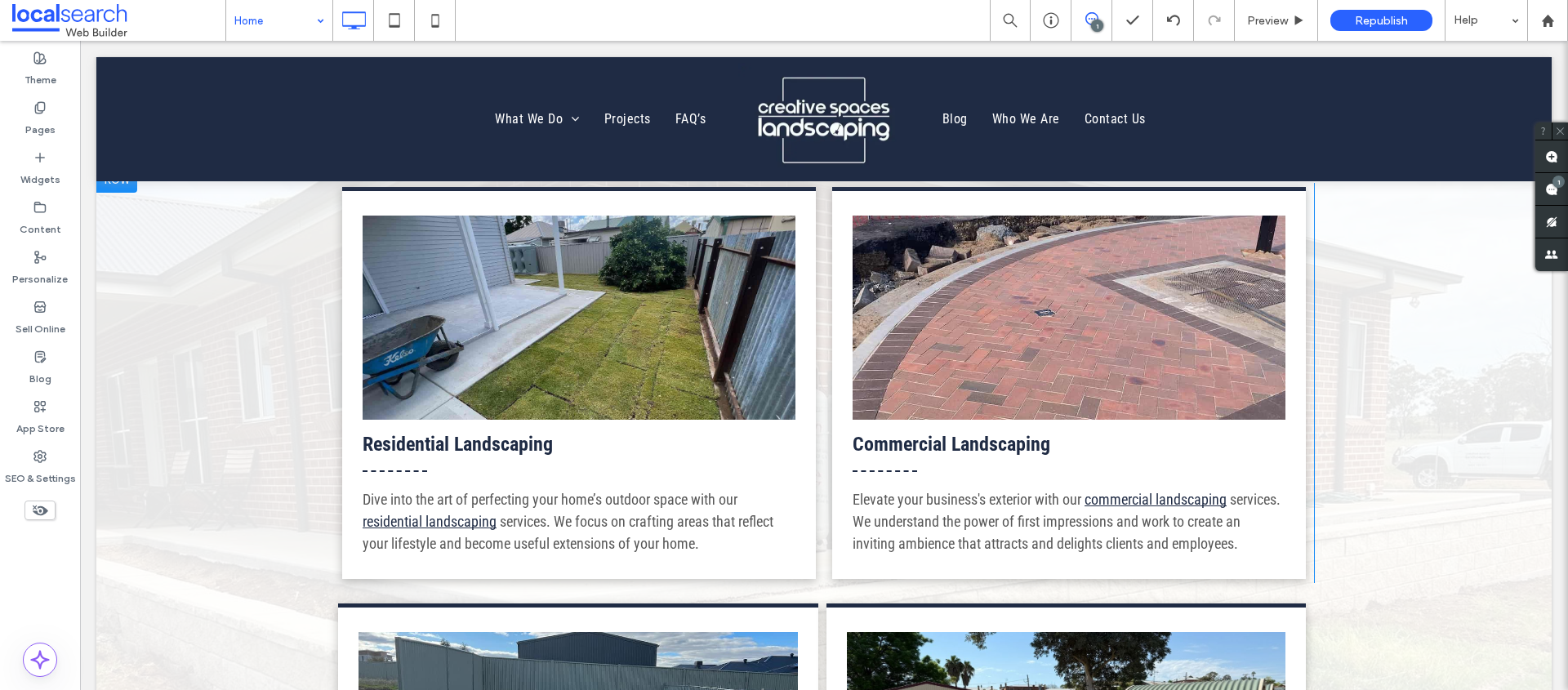
scroll to position [1808, 0]
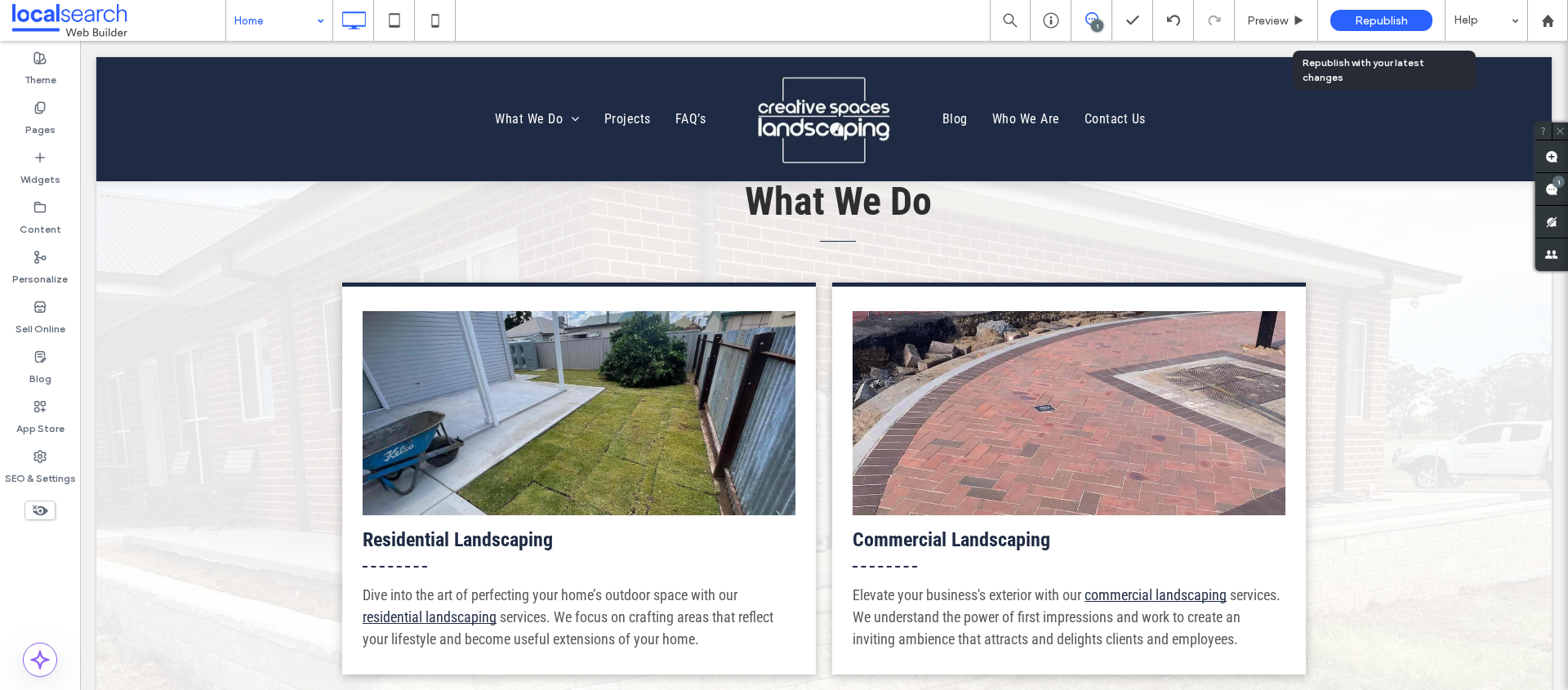
click at [1368, 18] on span "Republish" at bounding box center [1381, 20] width 53 height 14
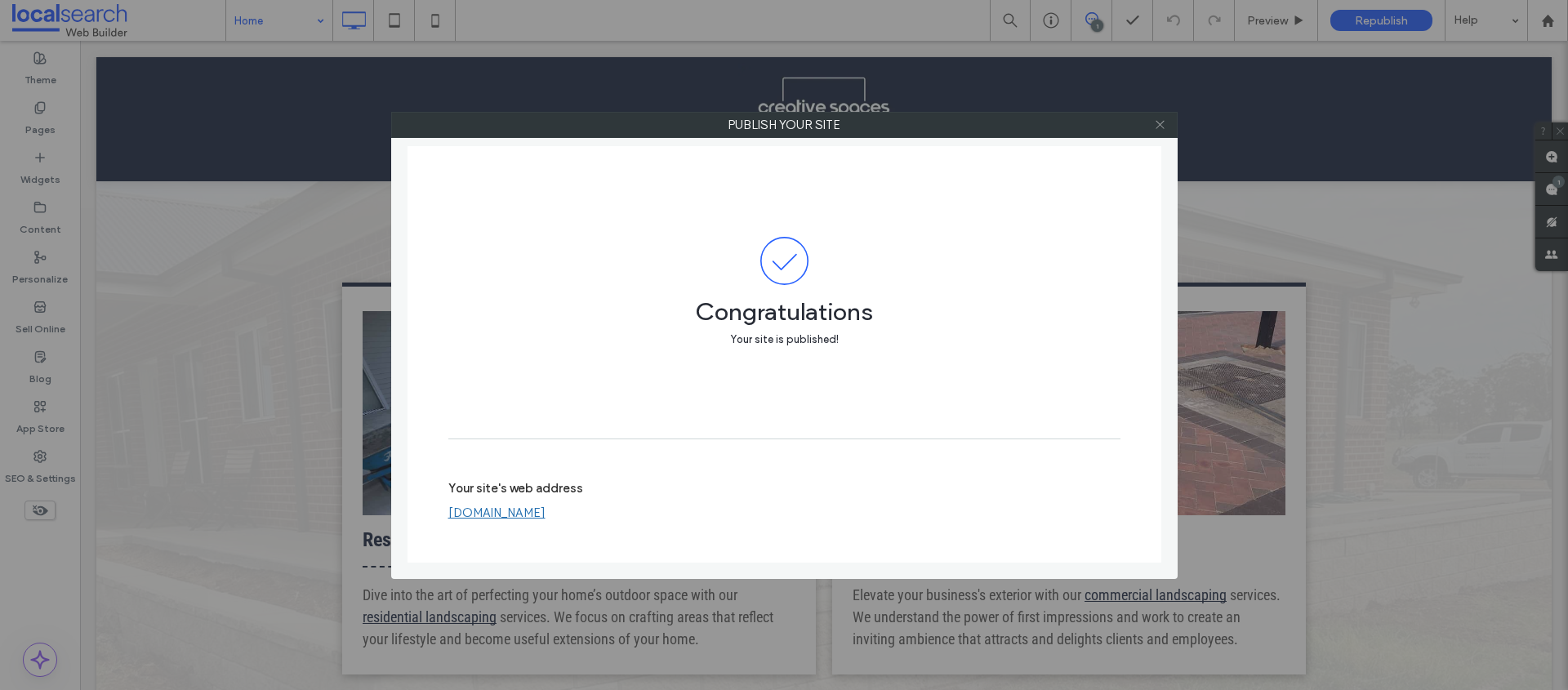
click at [1154, 121] on icon at bounding box center [1159, 123] width 12 height 12
